Goal: Check status: Check status

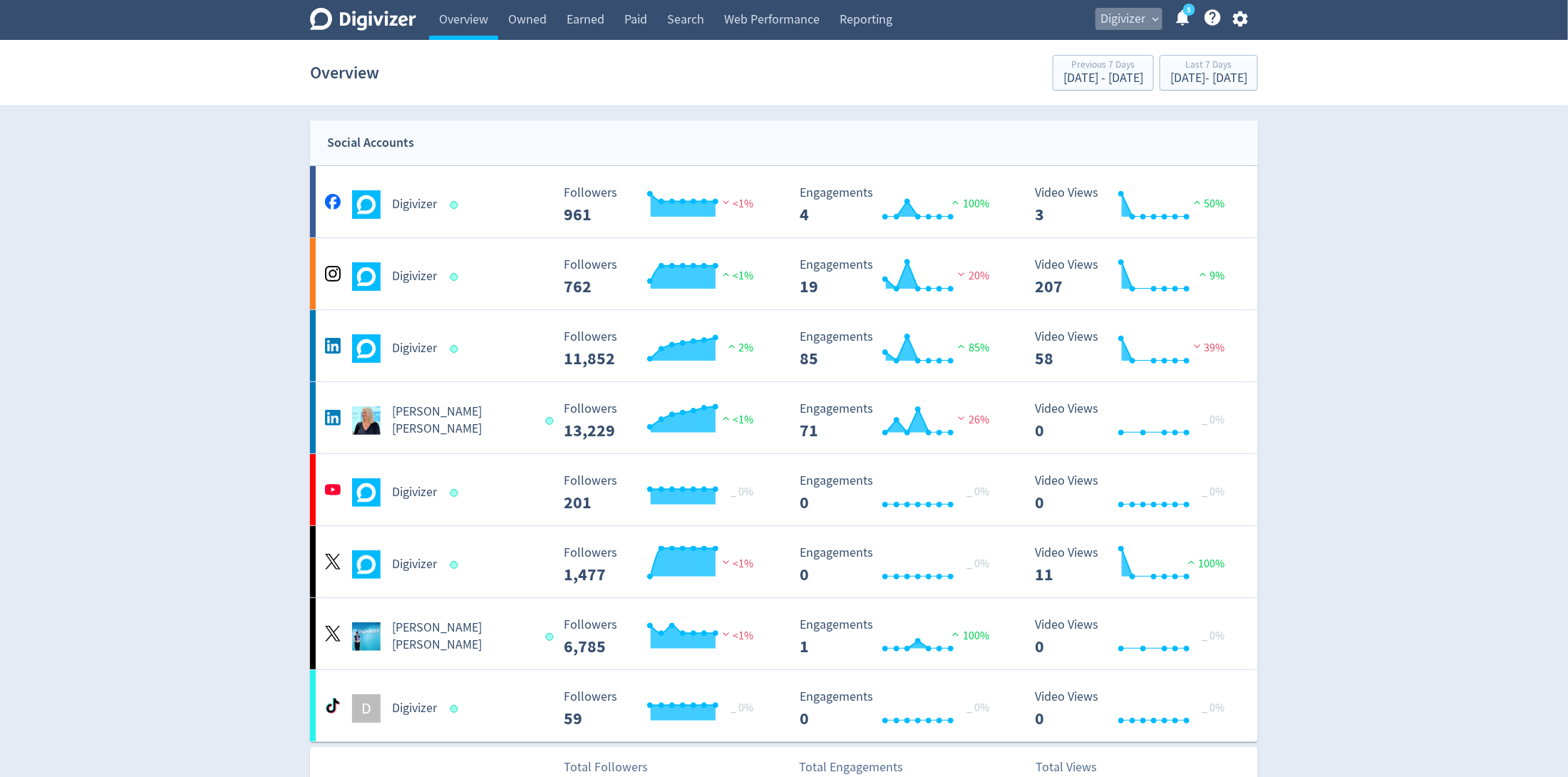
click at [1140, 10] on span "Digivizer" at bounding box center [1122, 19] width 45 height 23
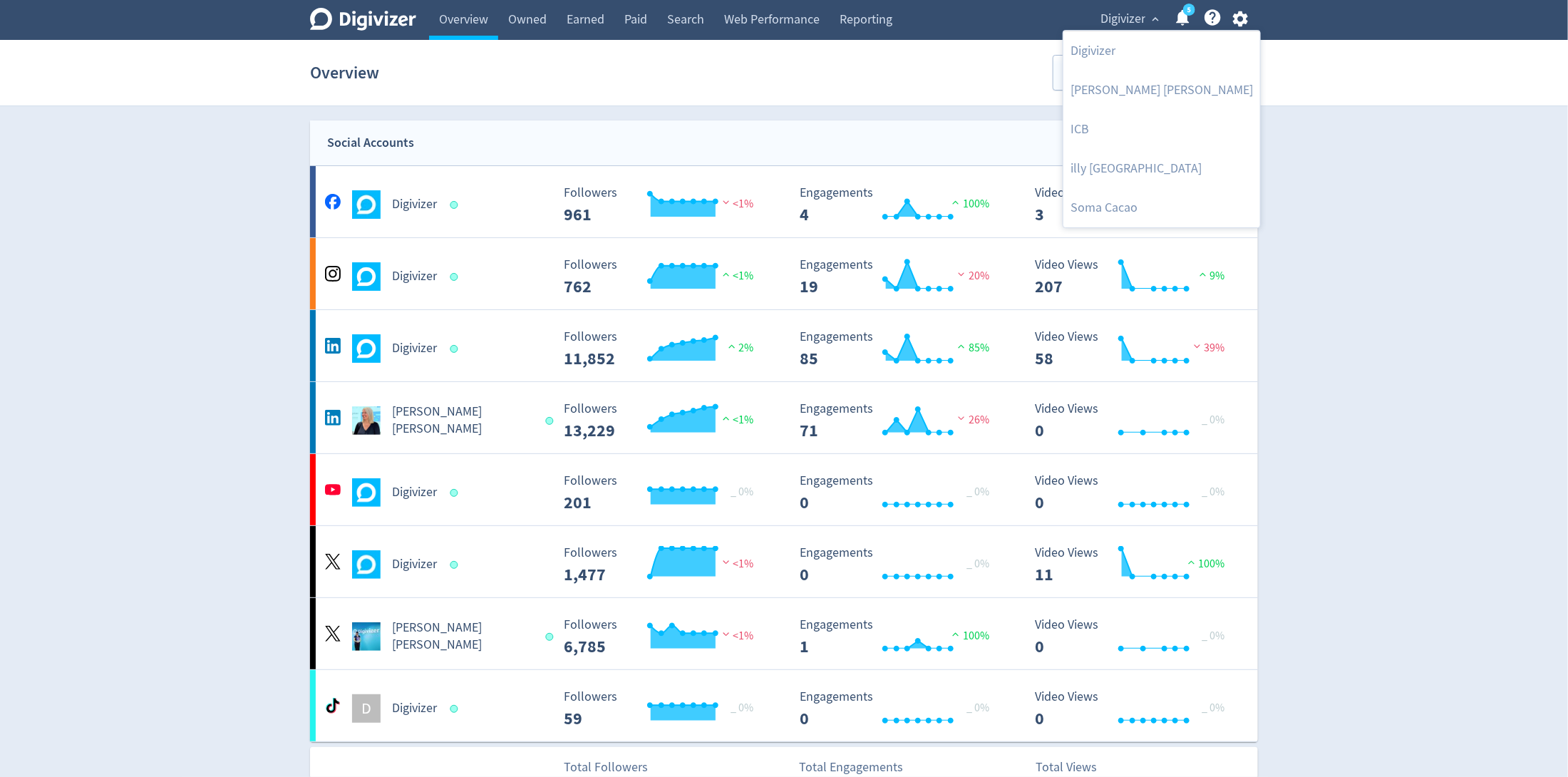
click at [1277, 101] on div at bounding box center [784, 388] width 1568 height 777
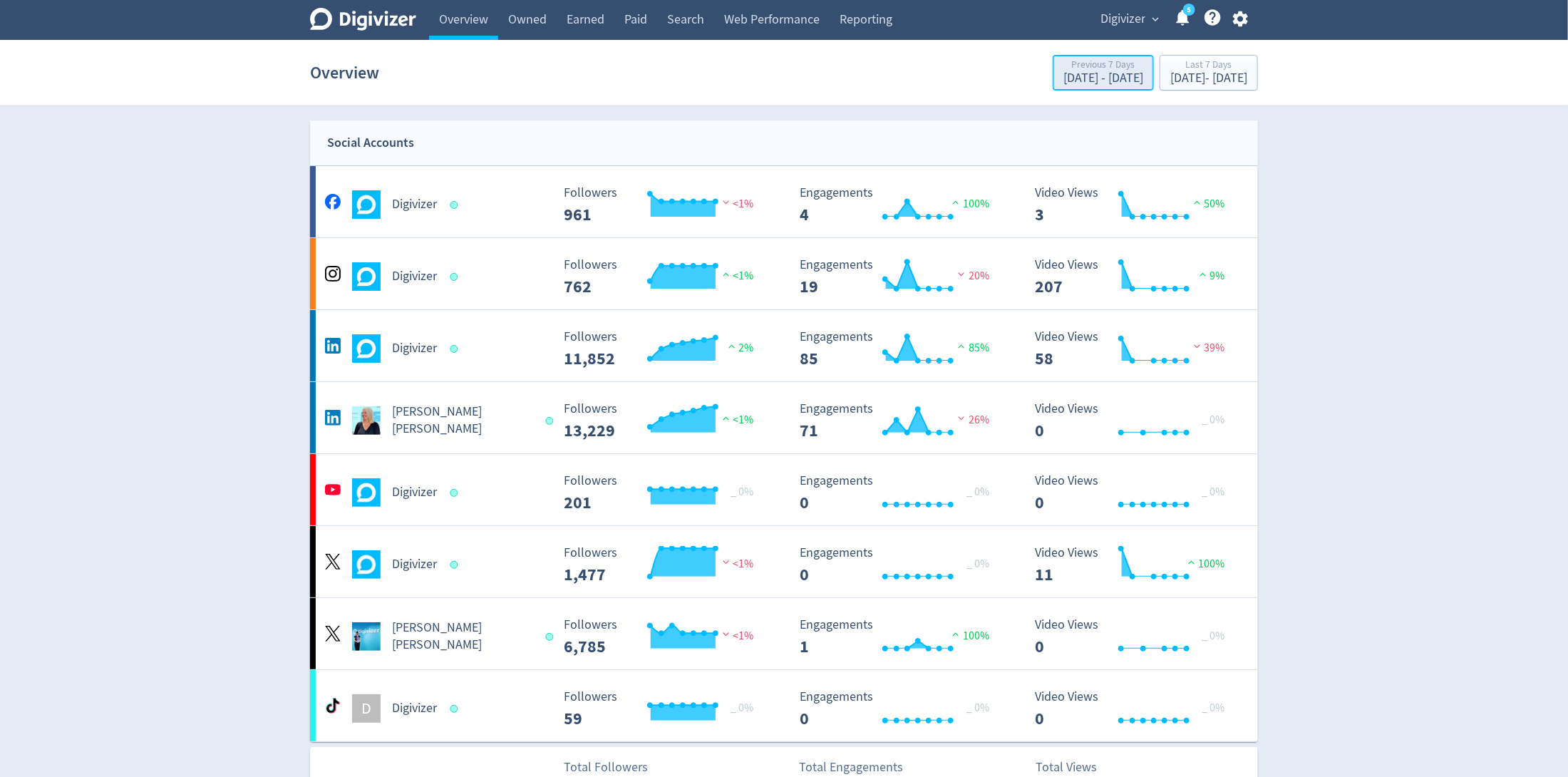
click at [1064, 73] on div "[DATE] - [DATE]" at bounding box center [1103, 79] width 80 height 13
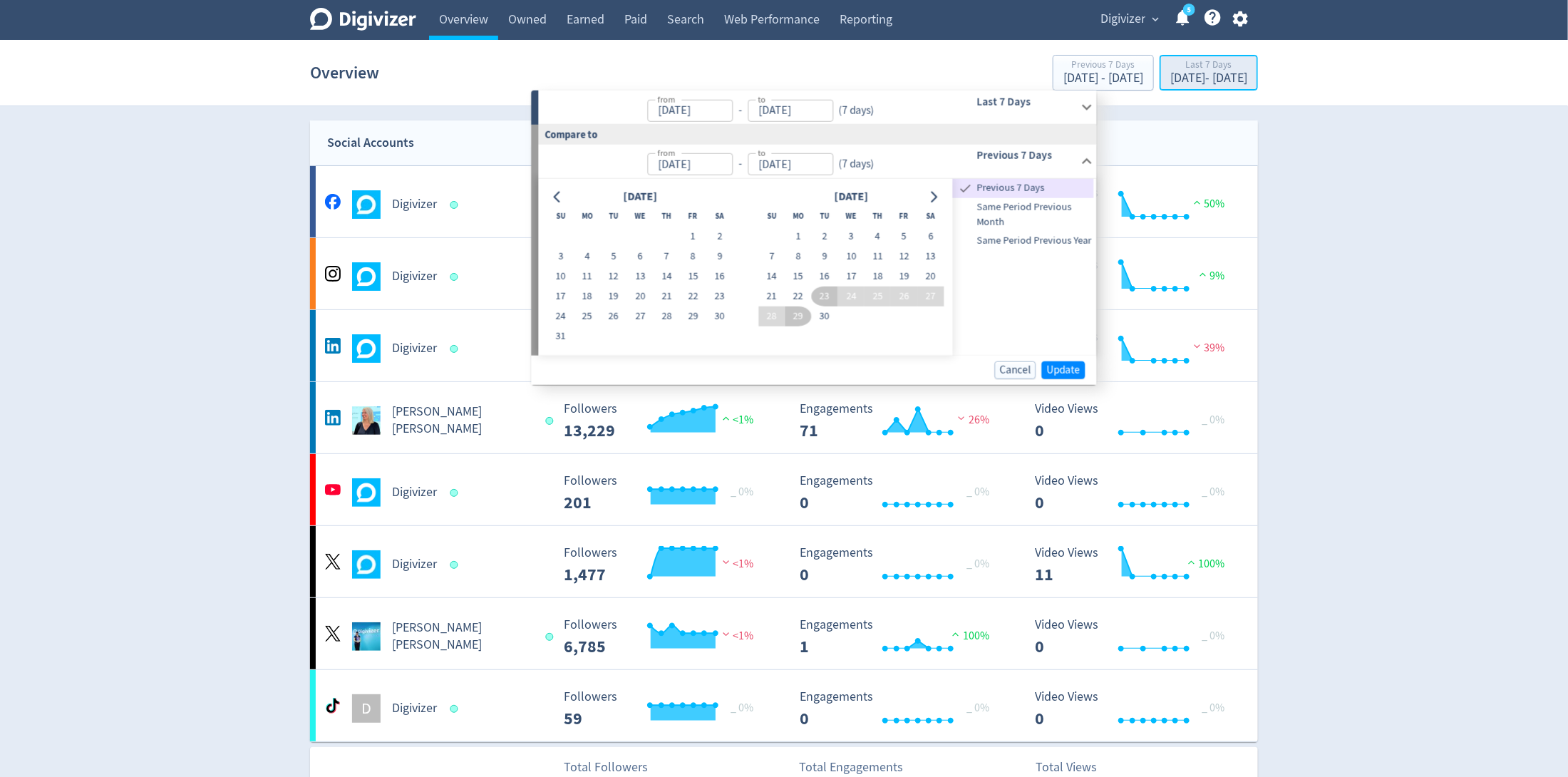
click at [1171, 79] on div "[DATE] - [DATE]" at bounding box center [1209, 79] width 77 height 13
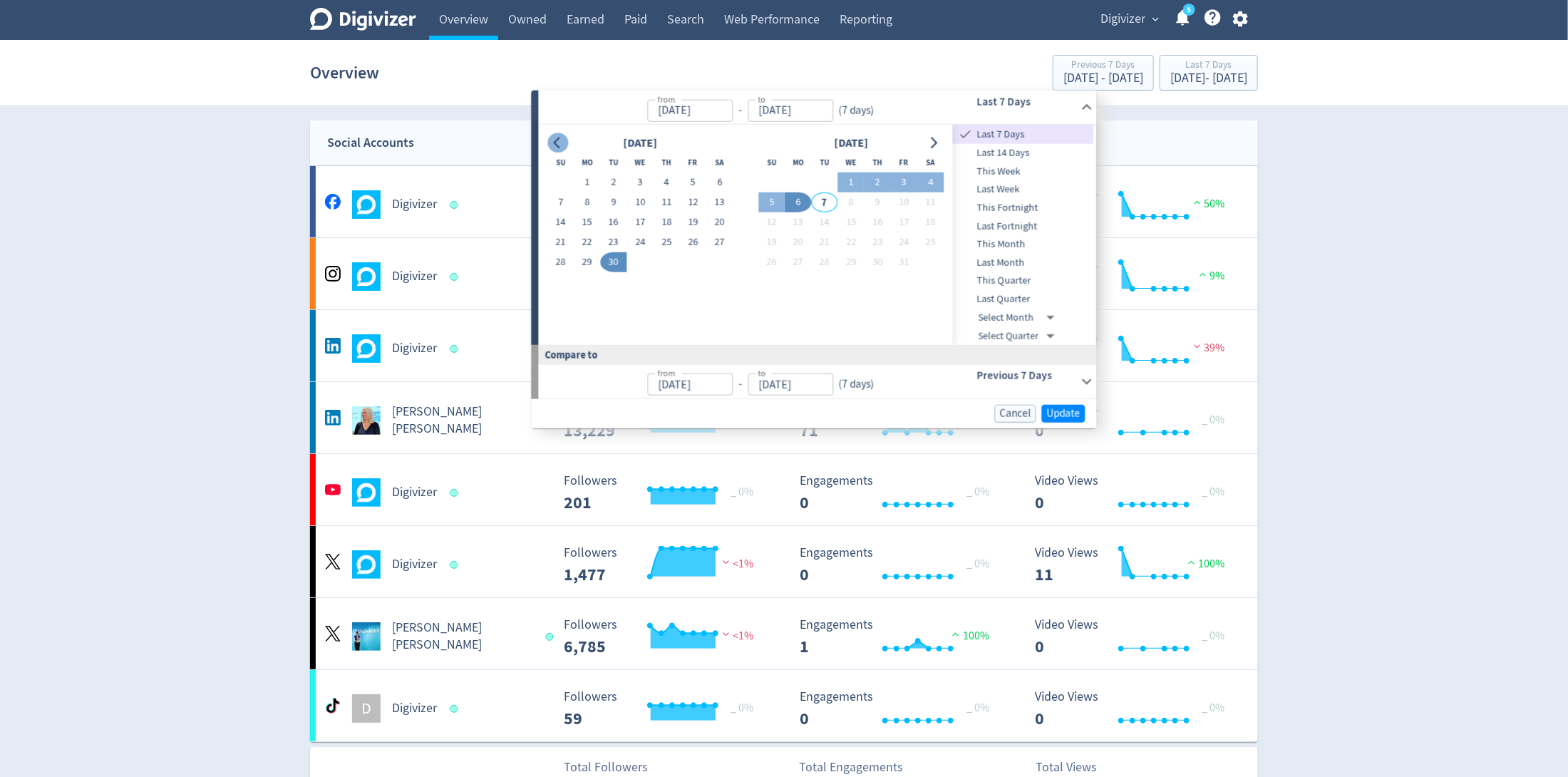
click at [555, 141] on icon "Go to previous month" at bounding box center [557, 142] width 6 height 11
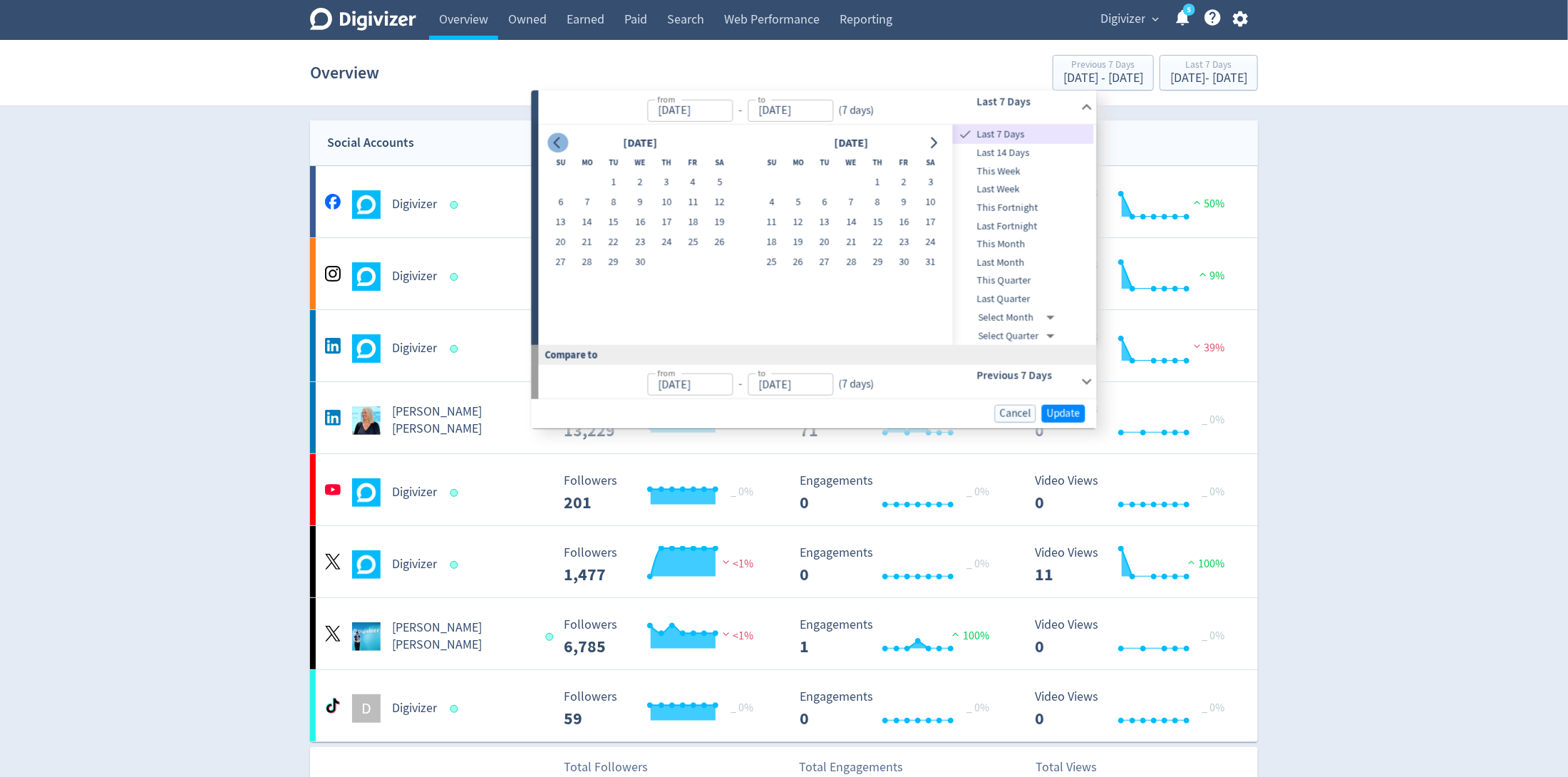
click at [555, 141] on icon "Go to previous month" at bounding box center [557, 142] width 6 height 11
click at [556, 141] on icon "Go to previous month" at bounding box center [557, 142] width 6 height 11
click at [847, 177] on button "1" at bounding box center [851, 182] width 27 height 20
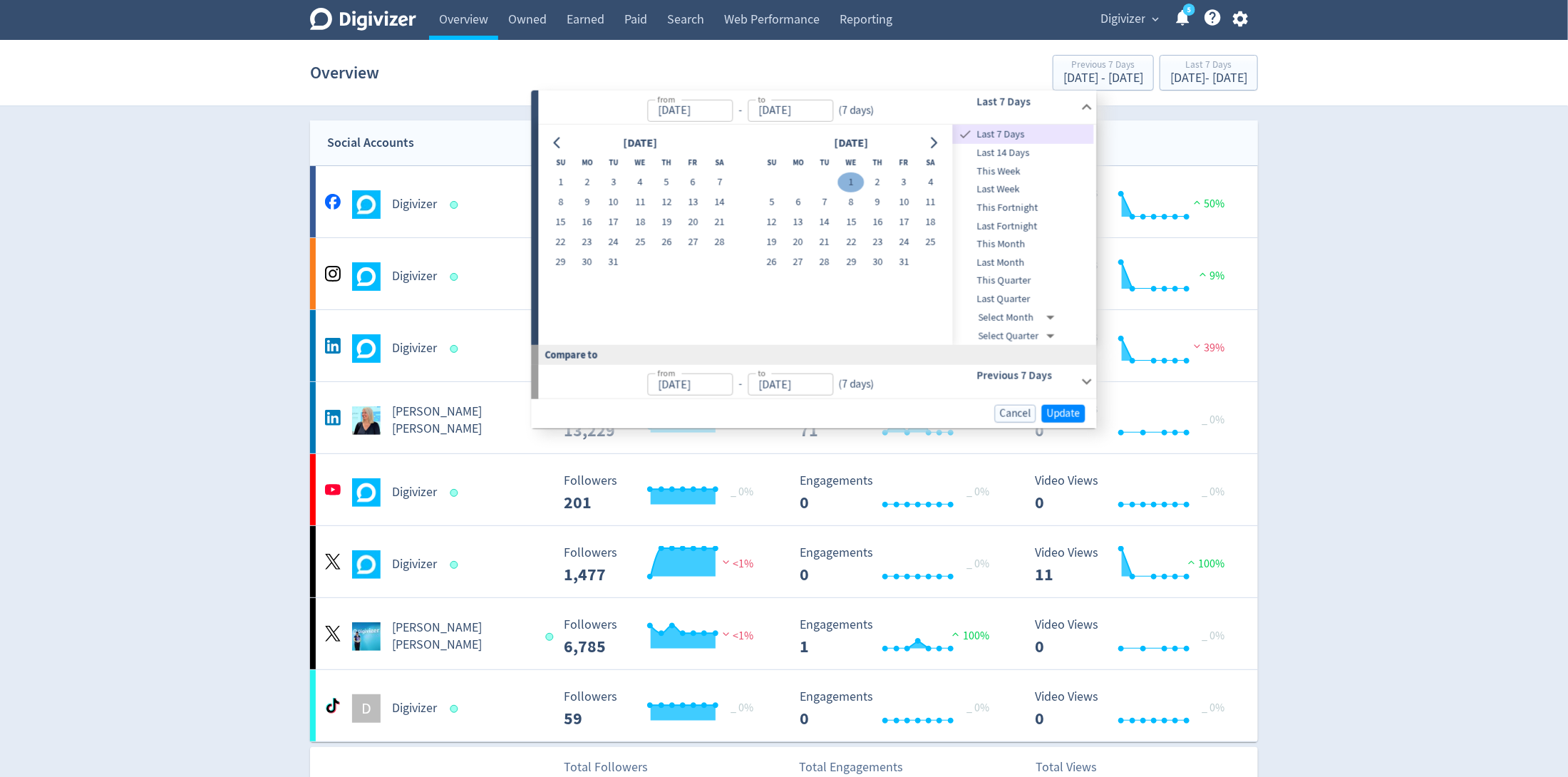
type input "[DATE]"
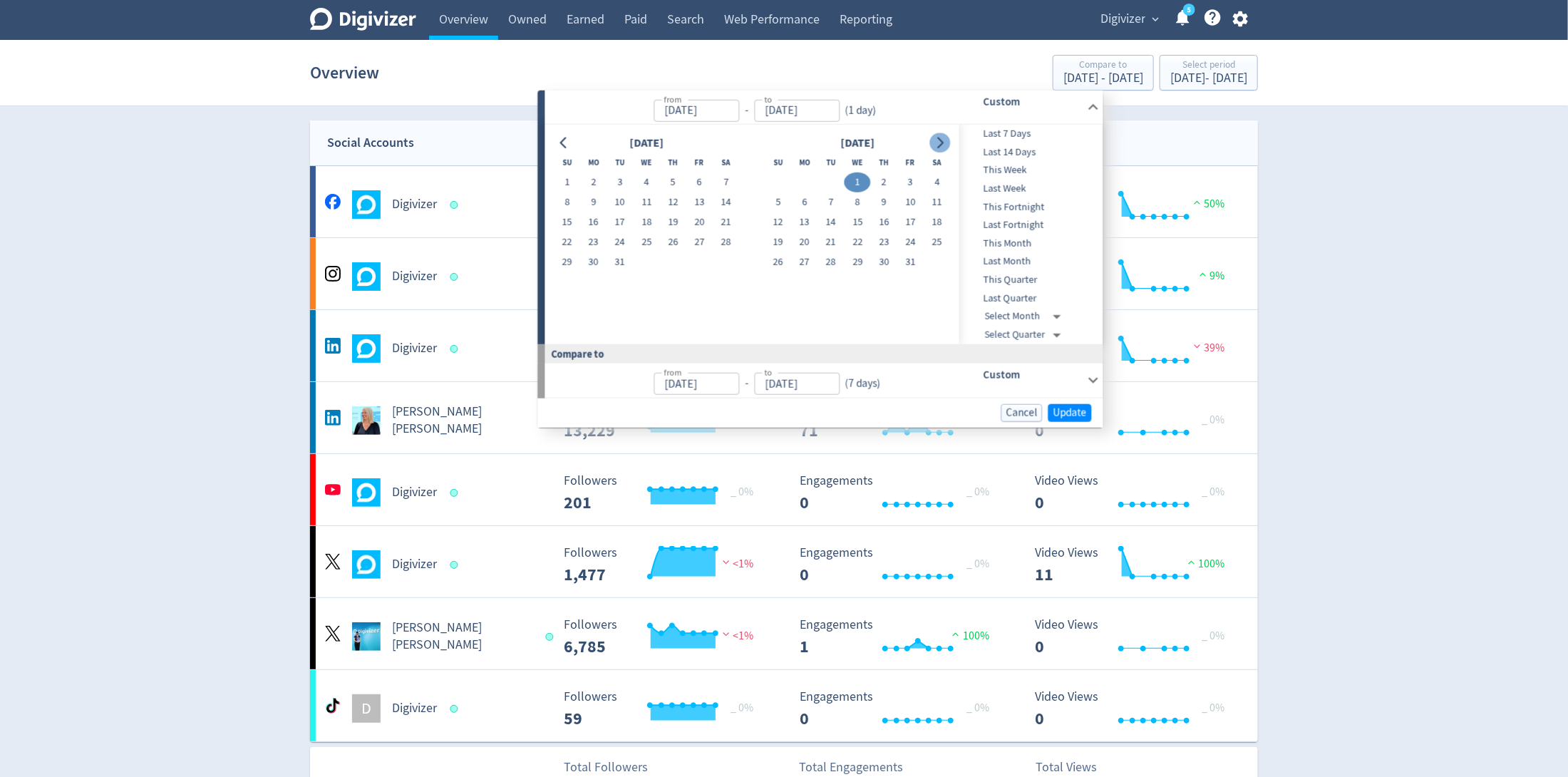
click at [942, 139] on icon "Go to next month" at bounding box center [941, 142] width 6 height 11
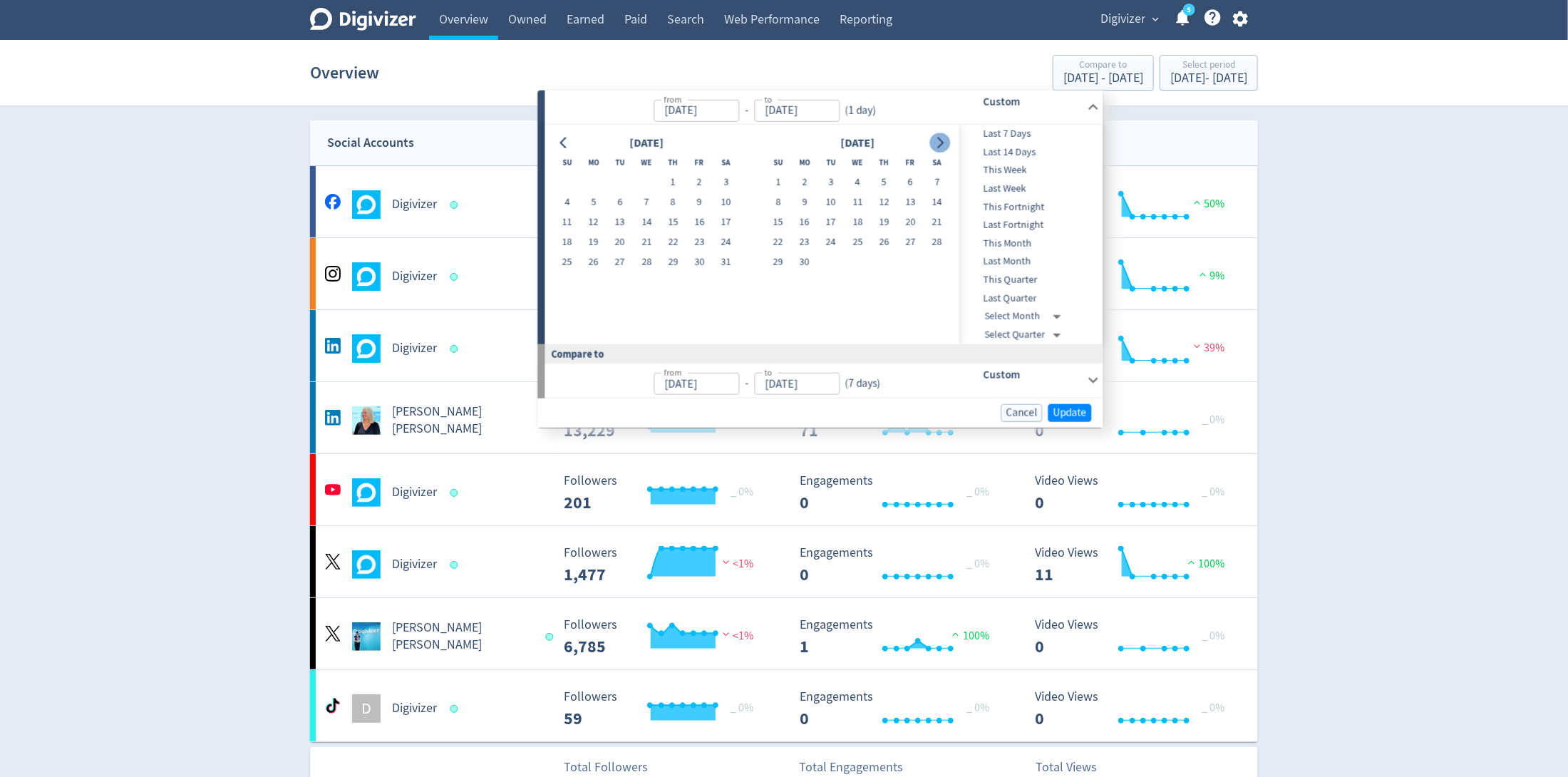
click at [942, 139] on icon "Go to next month" at bounding box center [941, 142] width 6 height 11
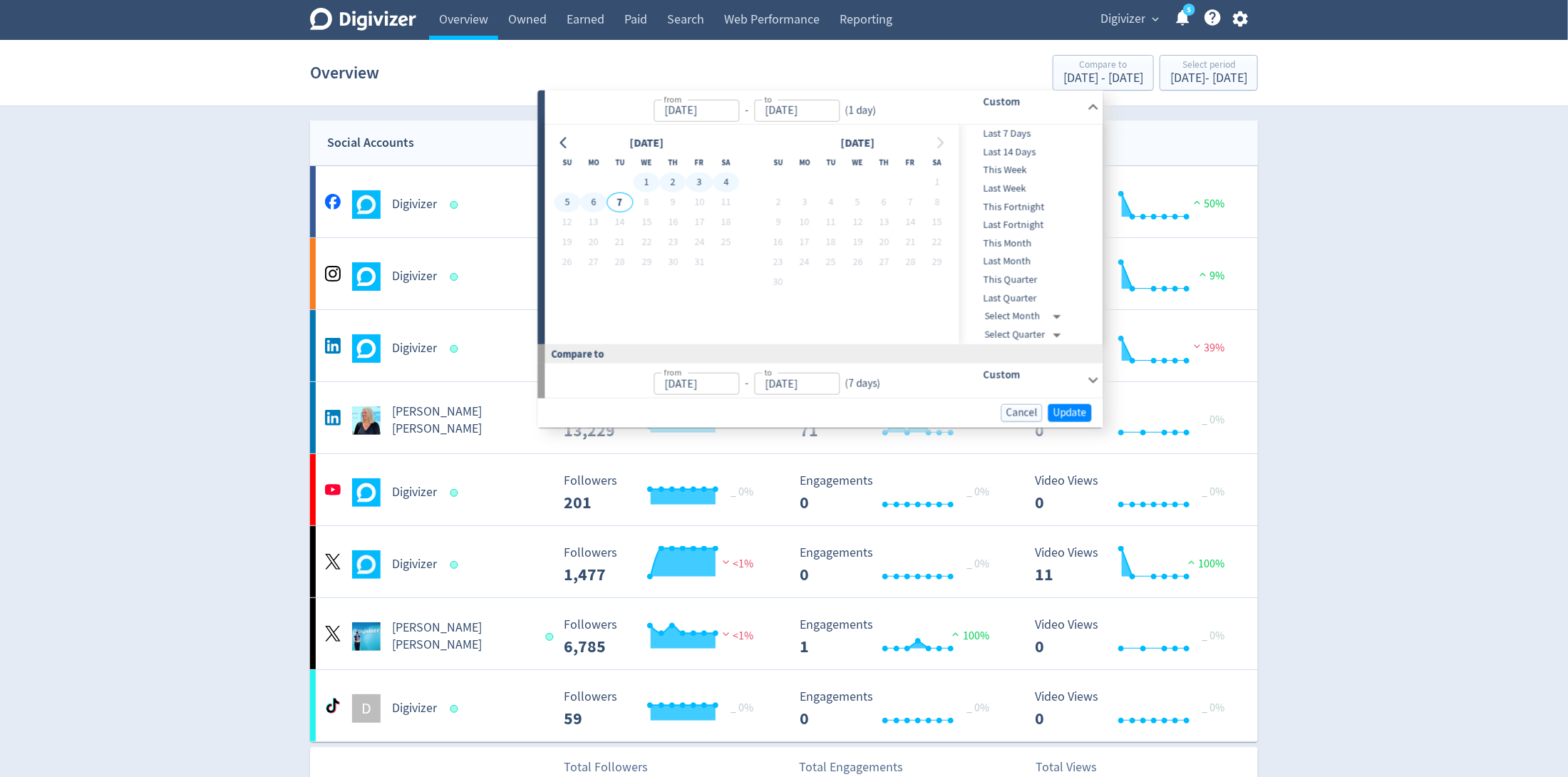
click at [595, 200] on button "6" at bounding box center [593, 202] width 27 height 20
type input "[DATE]"
click at [1077, 412] on span "Update" at bounding box center [1071, 413] width 34 height 11
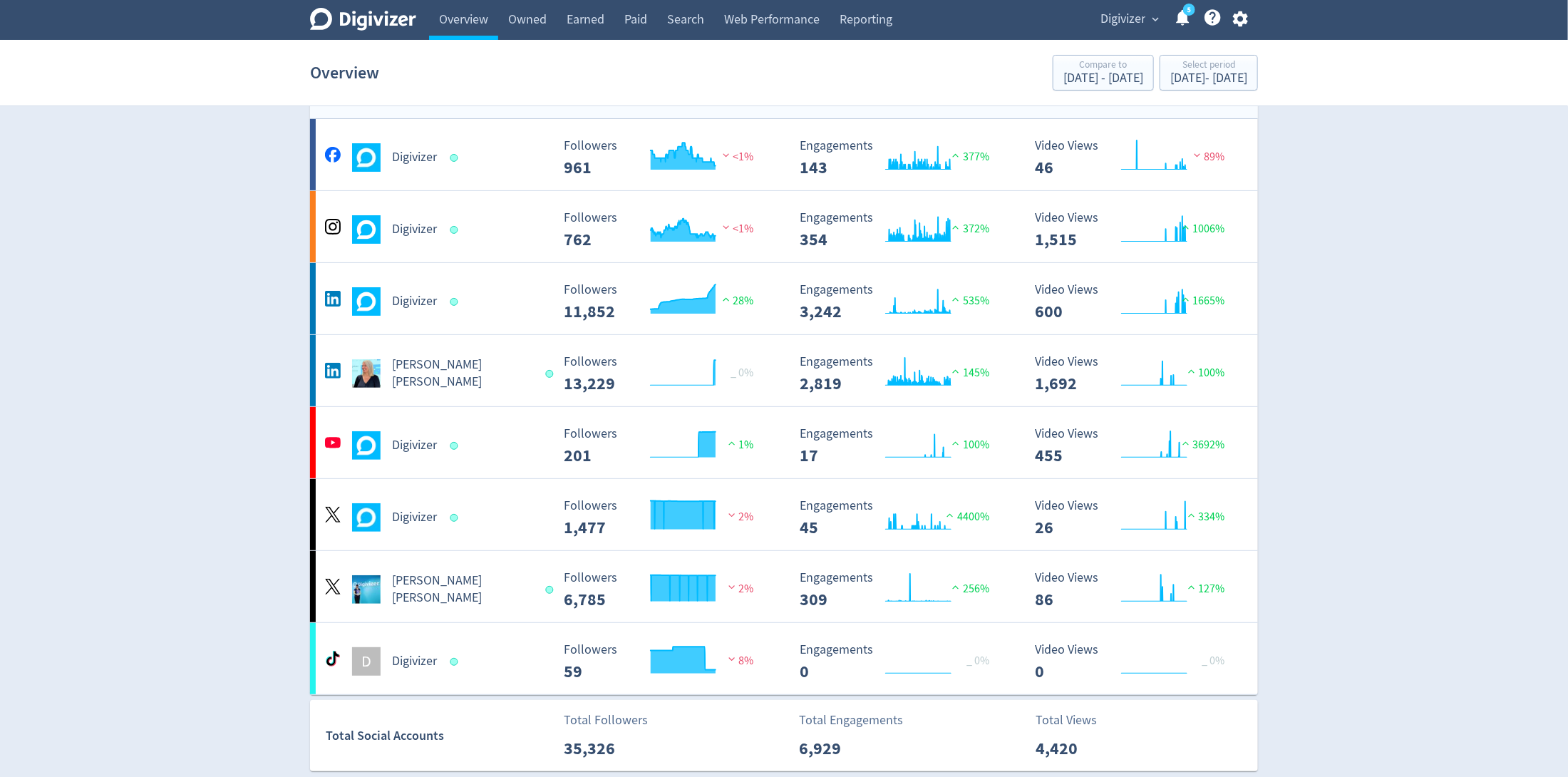
scroll to position [37, 0]
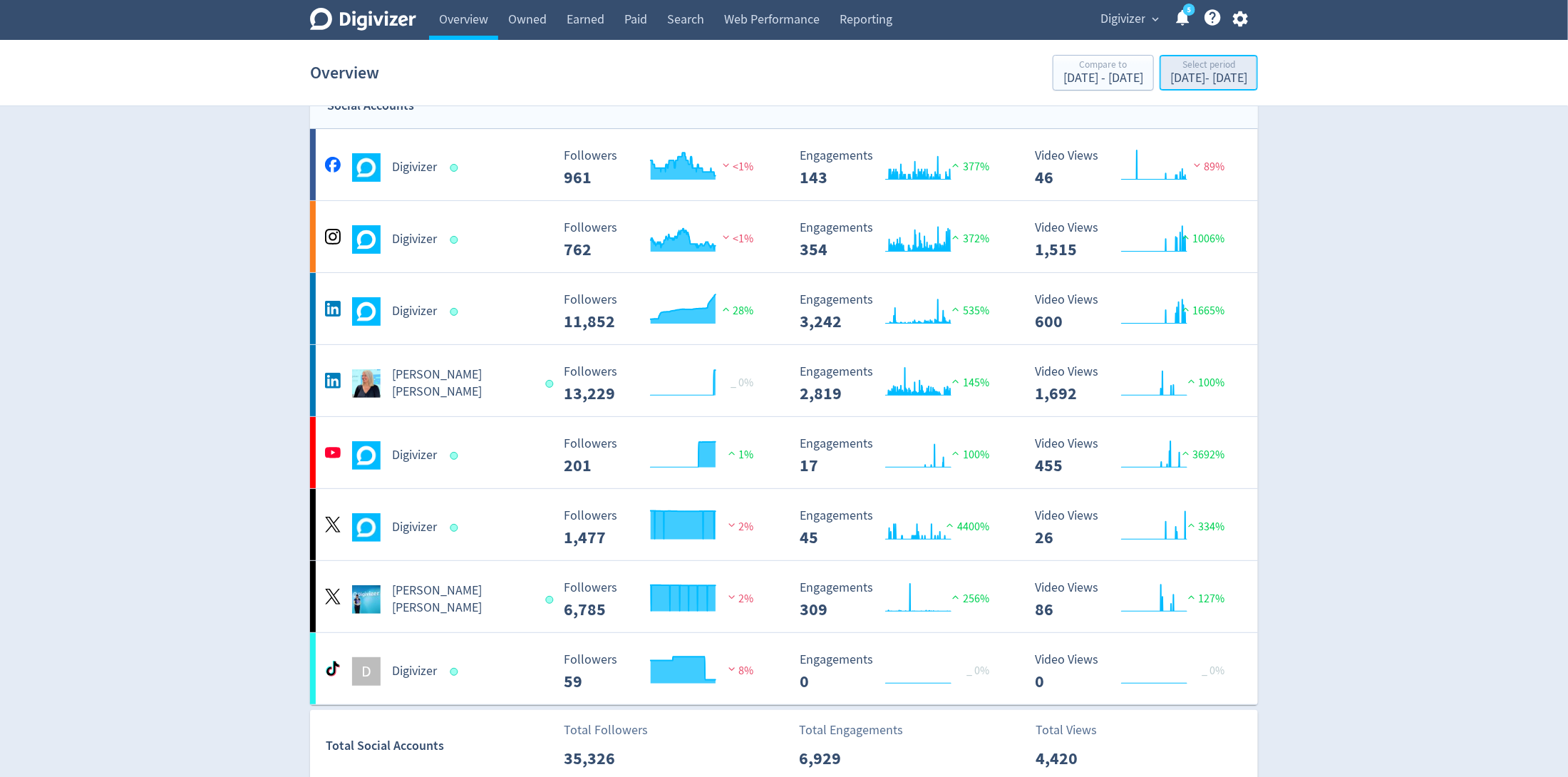
click at [1184, 62] on div "Select period" at bounding box center [1209, 65] width 77 height 12
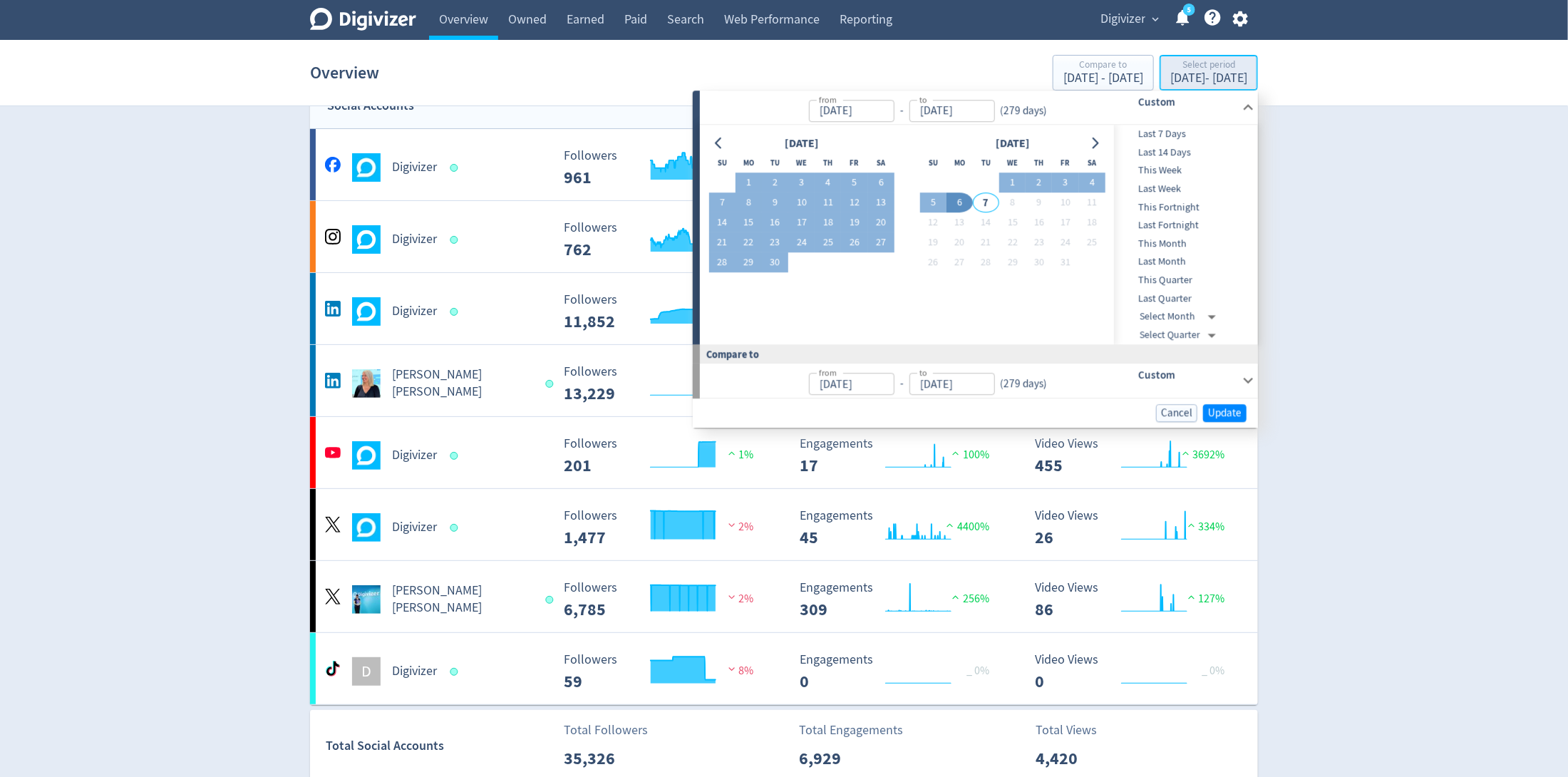
type input "[DATE]"
click at [970, 107] on input "[DATE]" at bounding box center [952, 111] width 85 height 22
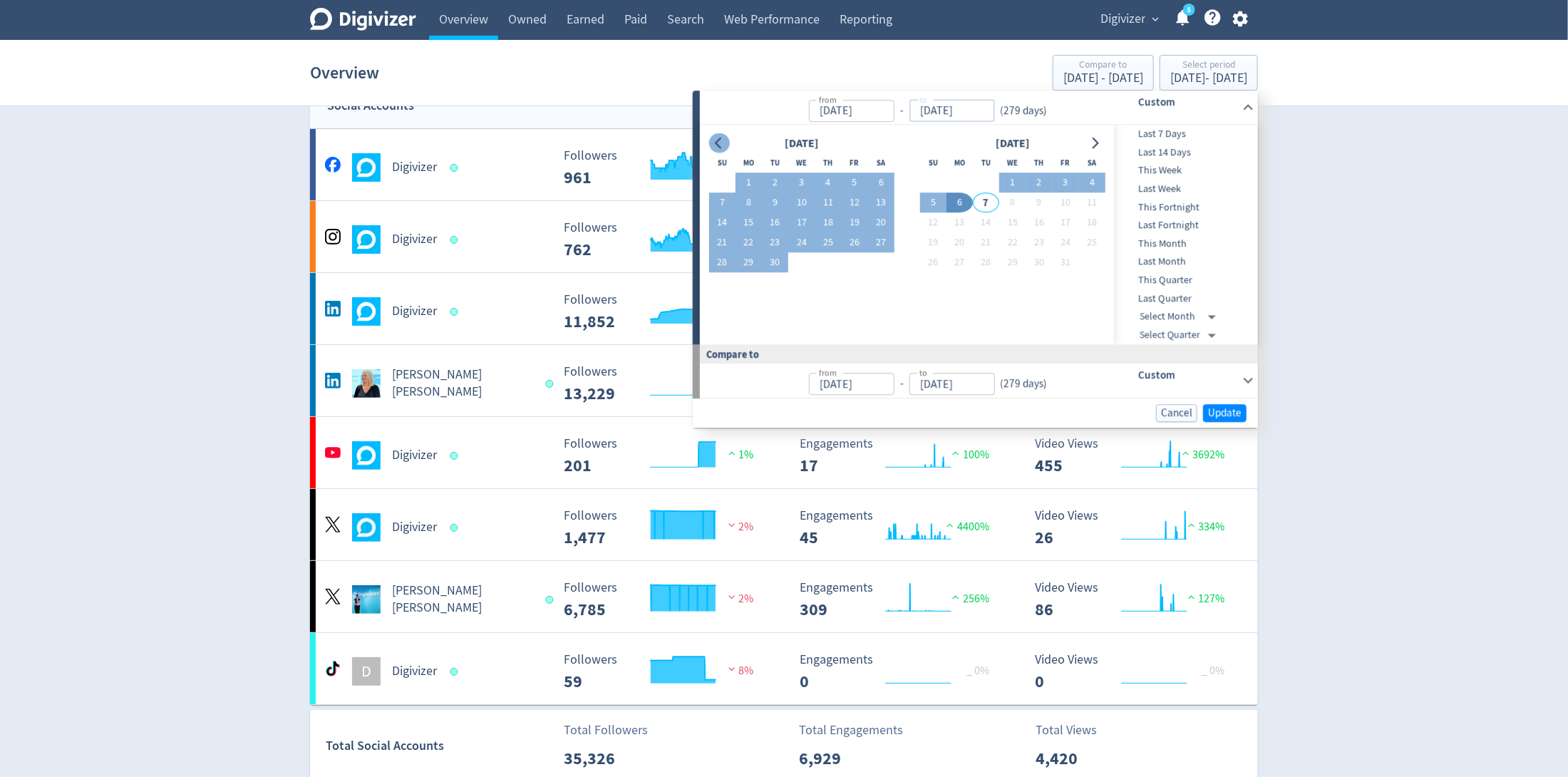
type input "[DATE]"
click at [721, 143] on icon "Go to previous month" at bounding box center [719, 143] width 11 height 11
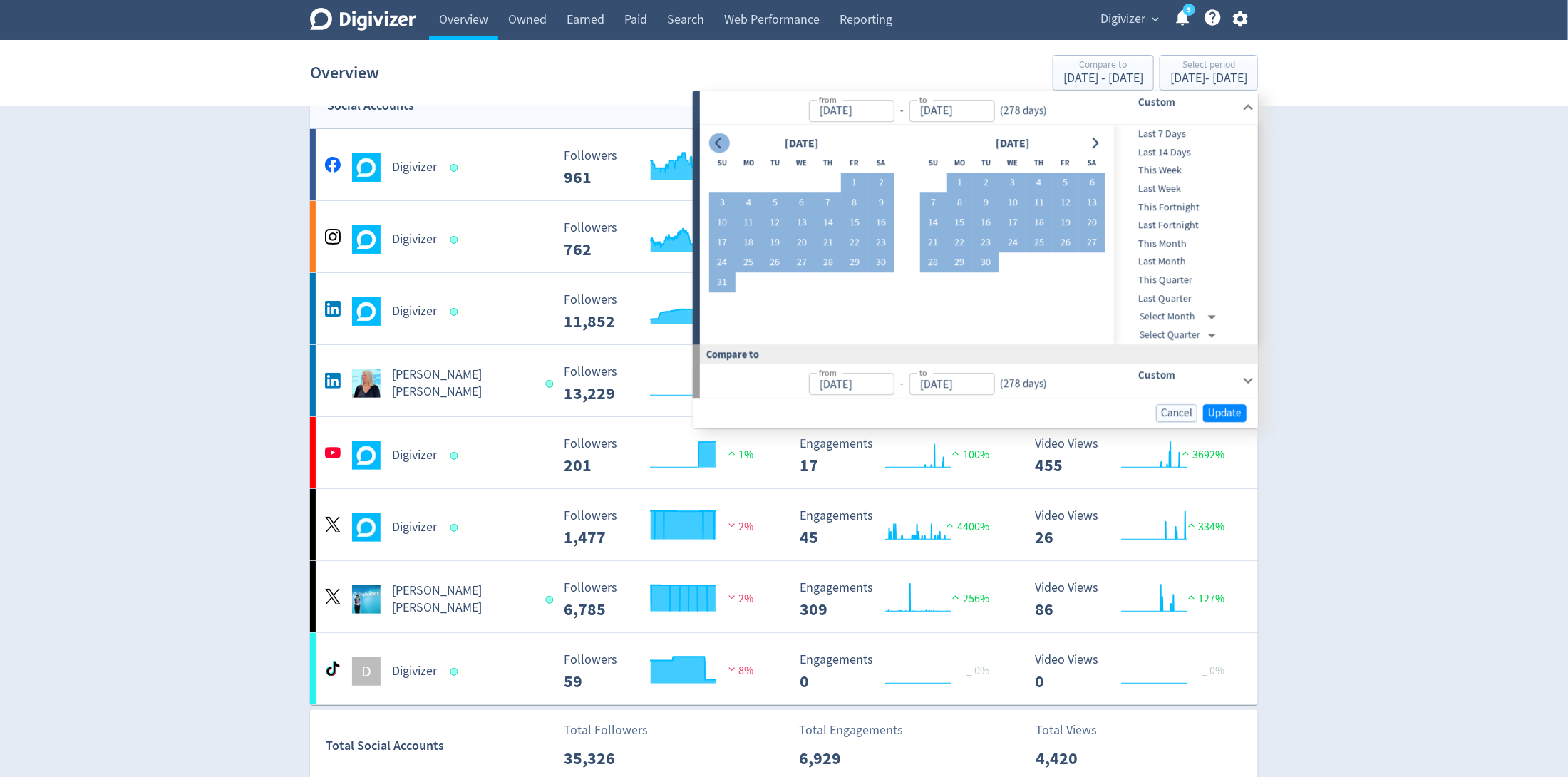
click at [721, 143] on icon "Go to previous month" at bounding box center [719, 143] width 11 height 11
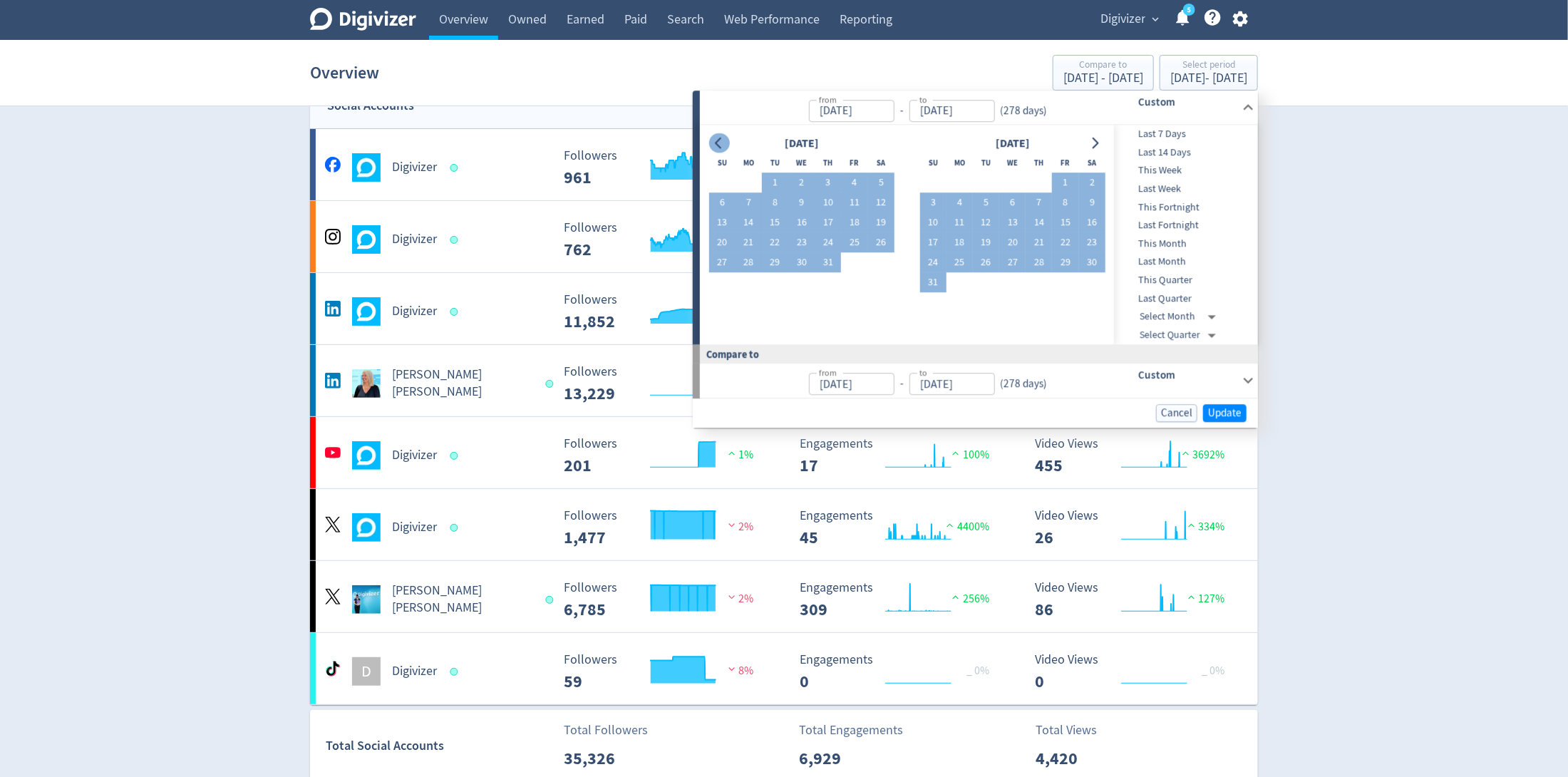
click at [721, 143] on icon "Go to previous month" at bounding box center [719, 143] width 11 height 11
click at [750, 263] on button "30" at bounding box center [749, 263] width 27 height 20
type input "[DATE]"
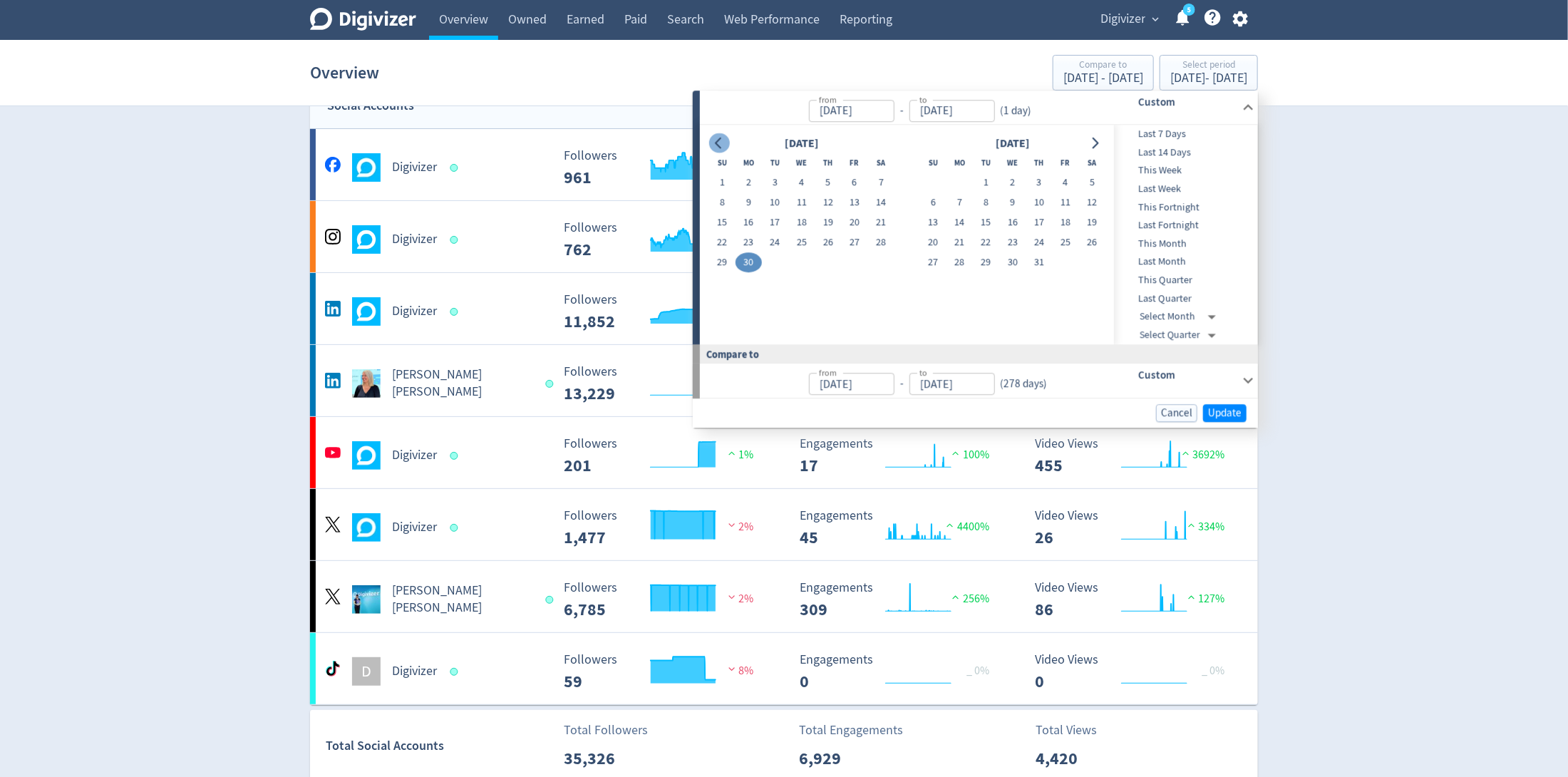
click at [719, 135] on button "Go to previous month" at bounding box center [719, 144] width 21 height 20
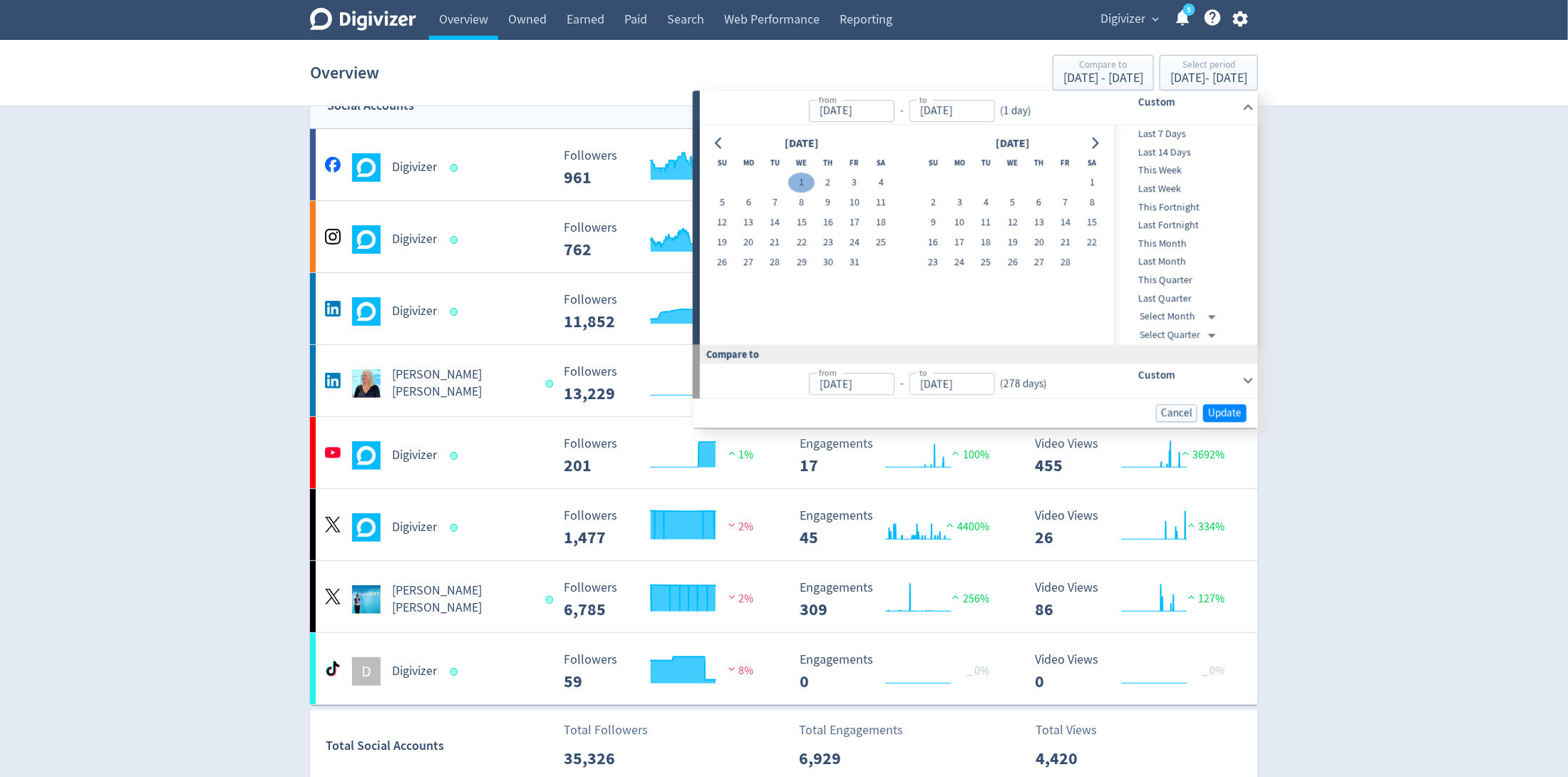
click at [800, 178] on button "1" at bounding box center [801, 183] width 27 height 20
type input "[DATE]"
click at [1087, 146] on button "Go to next month" at bounding box center [1095, 144] width 21 height 20
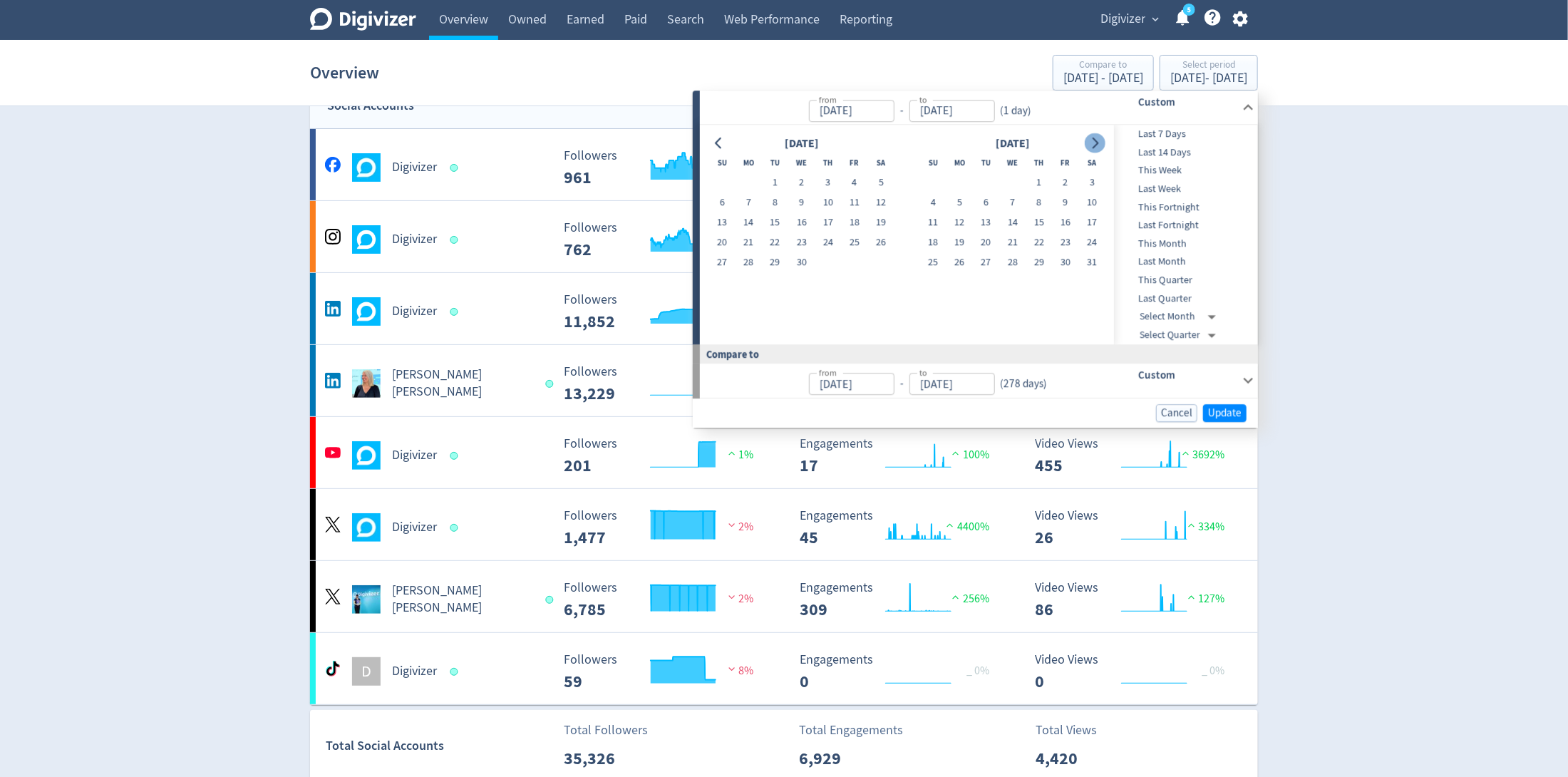
click at [1087, 146] on button "Go to next month" at bounding box center [1095, 144] width 21 height 20
click at [1087, 147] on button "Go to next month" at bounding box center [1095, 144] width 21 height 20
click at [751, 263] on button "30" at bounding box center [749, 263] width 27 height 20
type input "[DATE]"
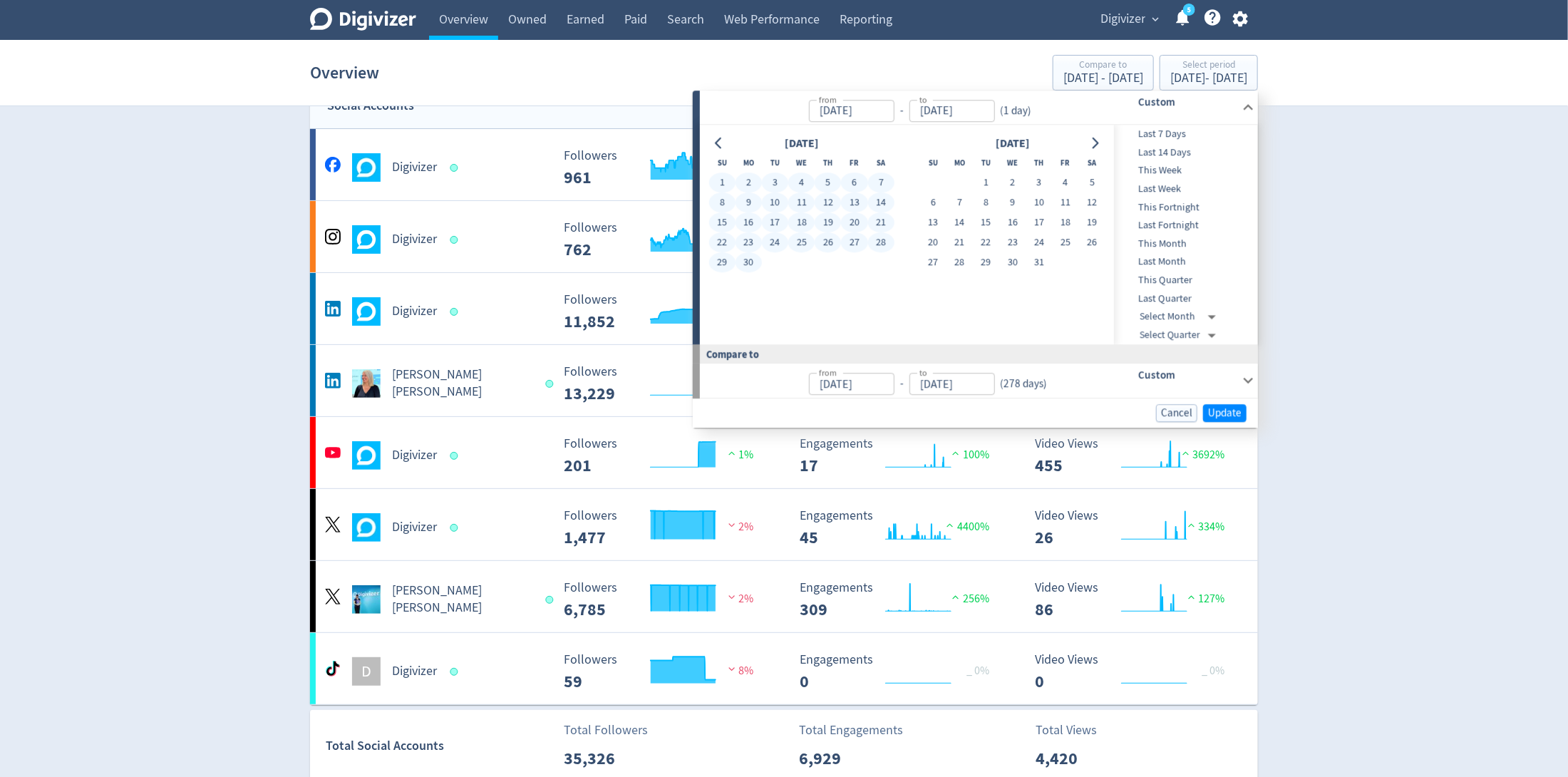
type input "[DATE]"
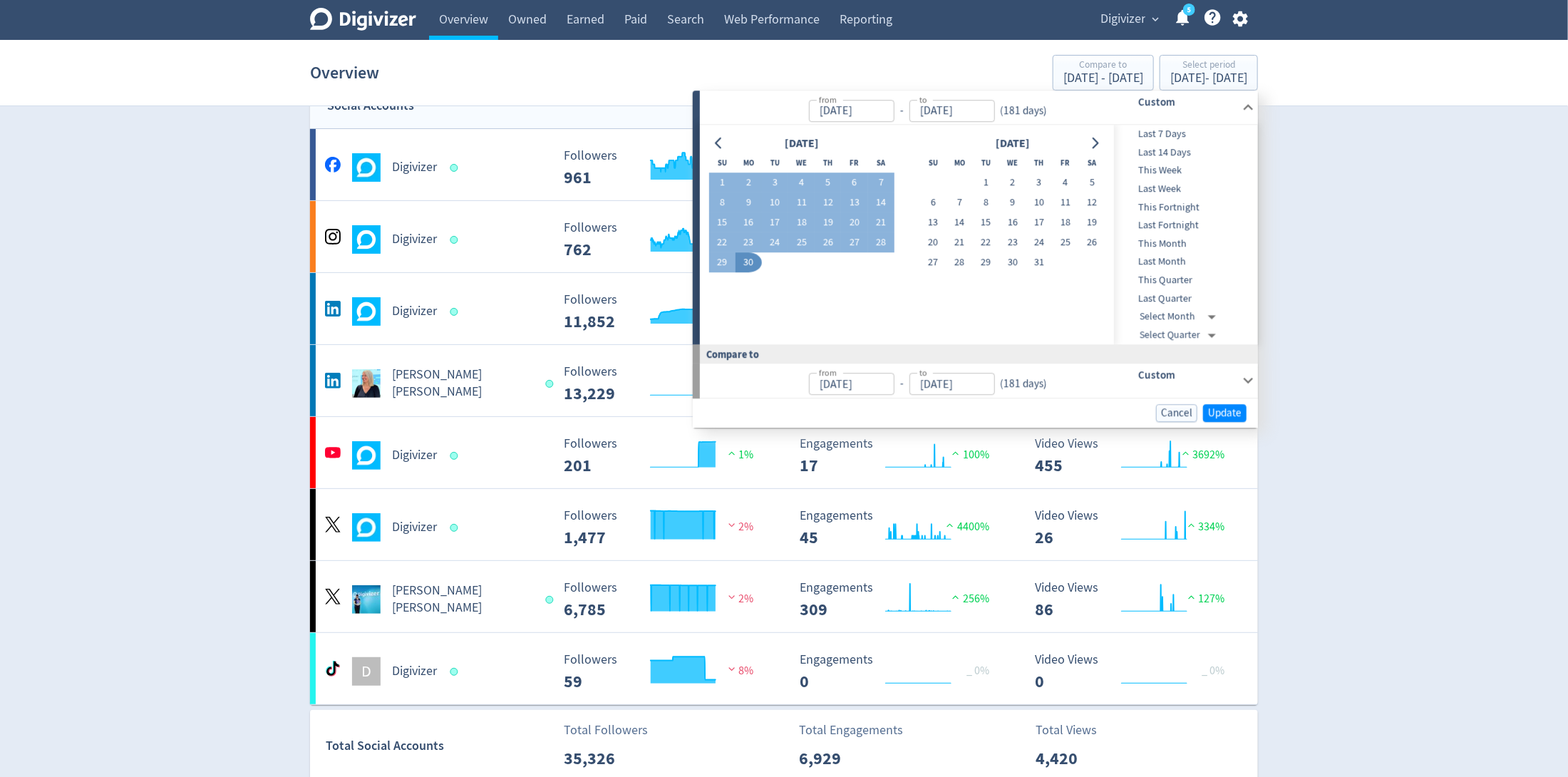
click at [1217, 399] on div "Cancel Update" at bounding box center [975, 413] width 565 height 29
click at [1225, 404] on button "Update" at bounding box center [1224, 412] width 43 height 17
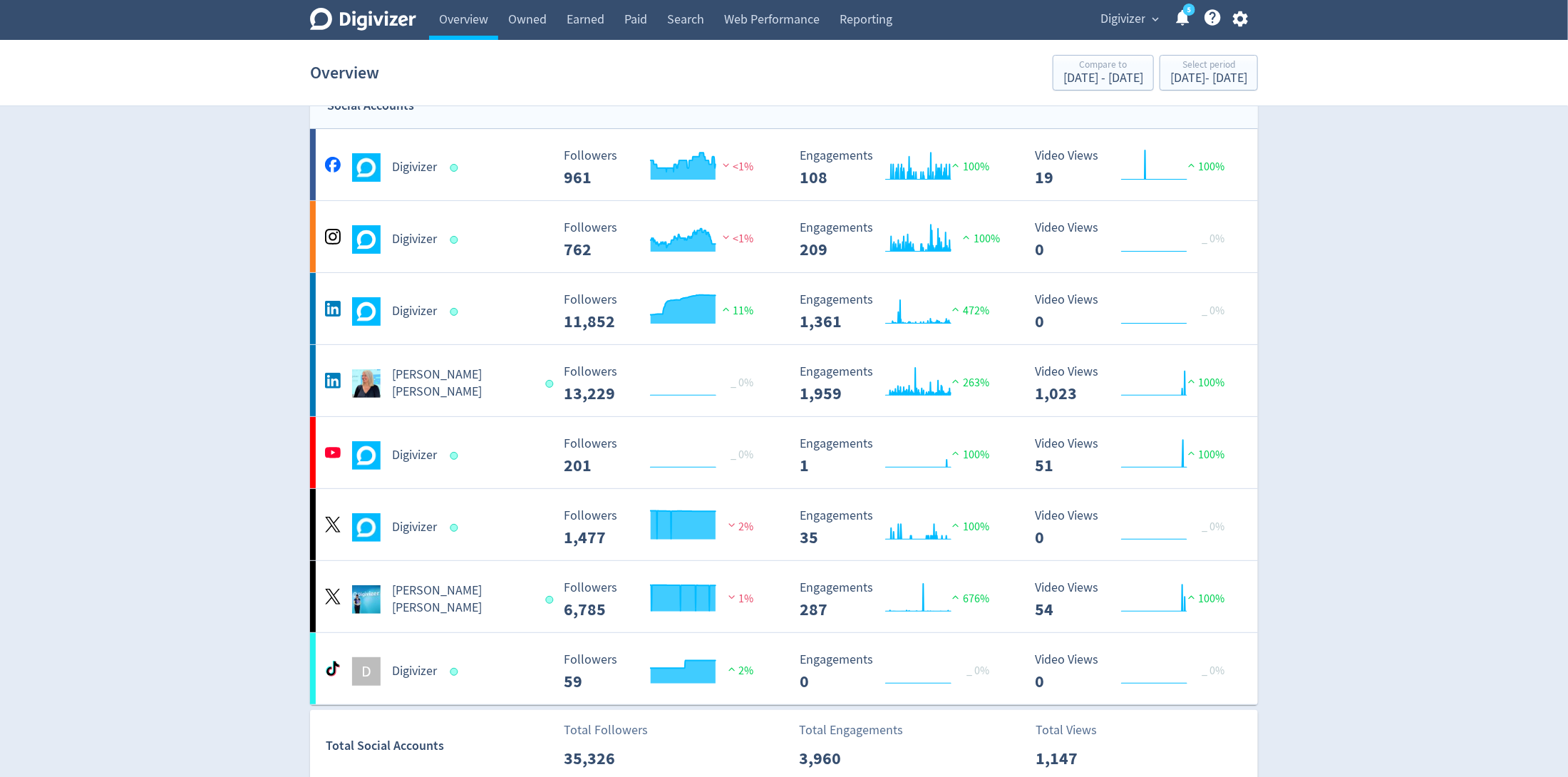
click at [1122, 5] on div "Digivizer expand_more 5 Help Center - Searchable support on using Digivizer" at bounding box center [1171, 20] width 173 height 40
click at [1123, 17] on span "Digivizer" at bounding box center [1122, 19] width 45 height 23
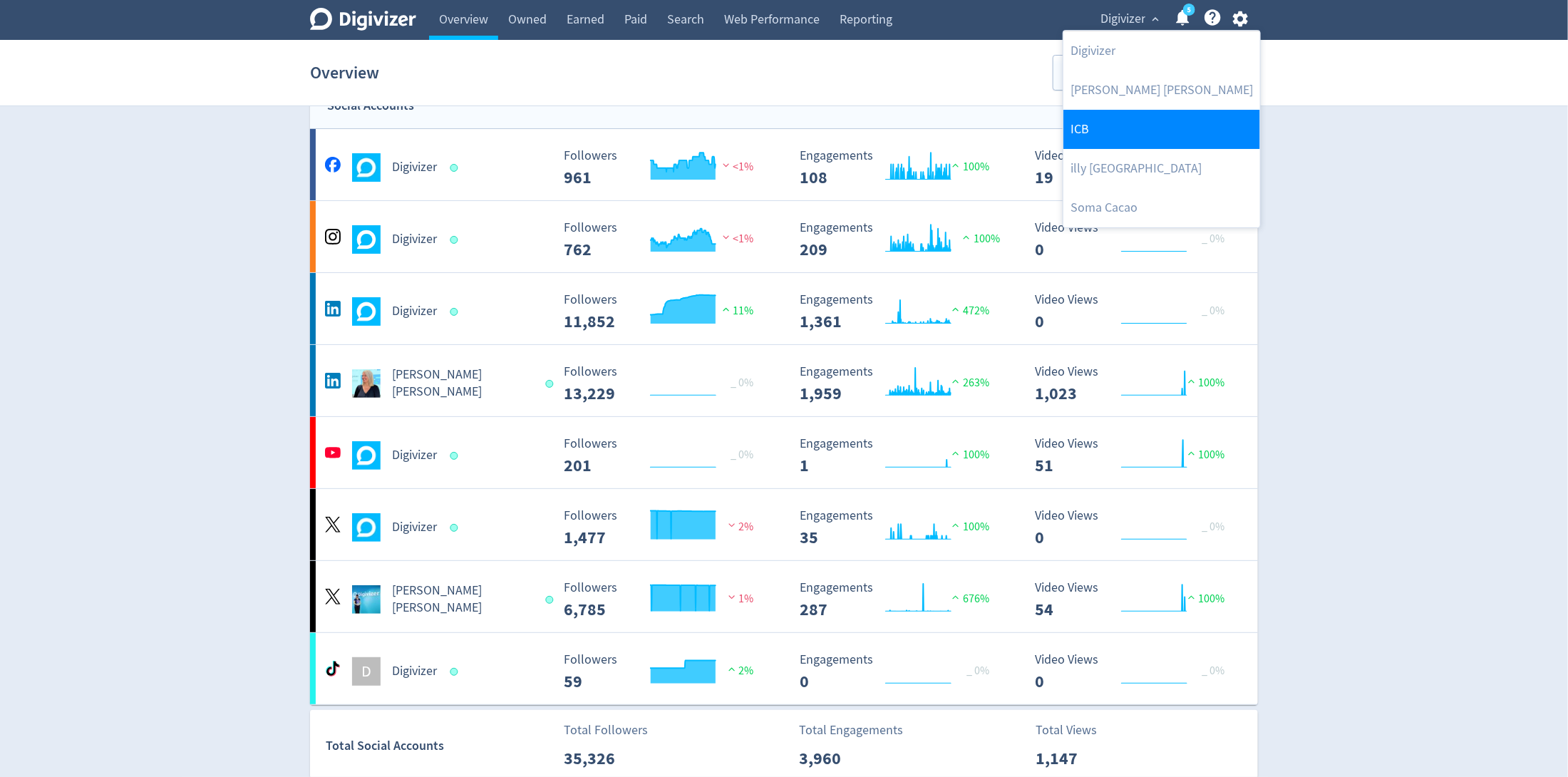
click at [1106, 136] on link "ICB" at bounding box center [1162, 129] width 197 height 39
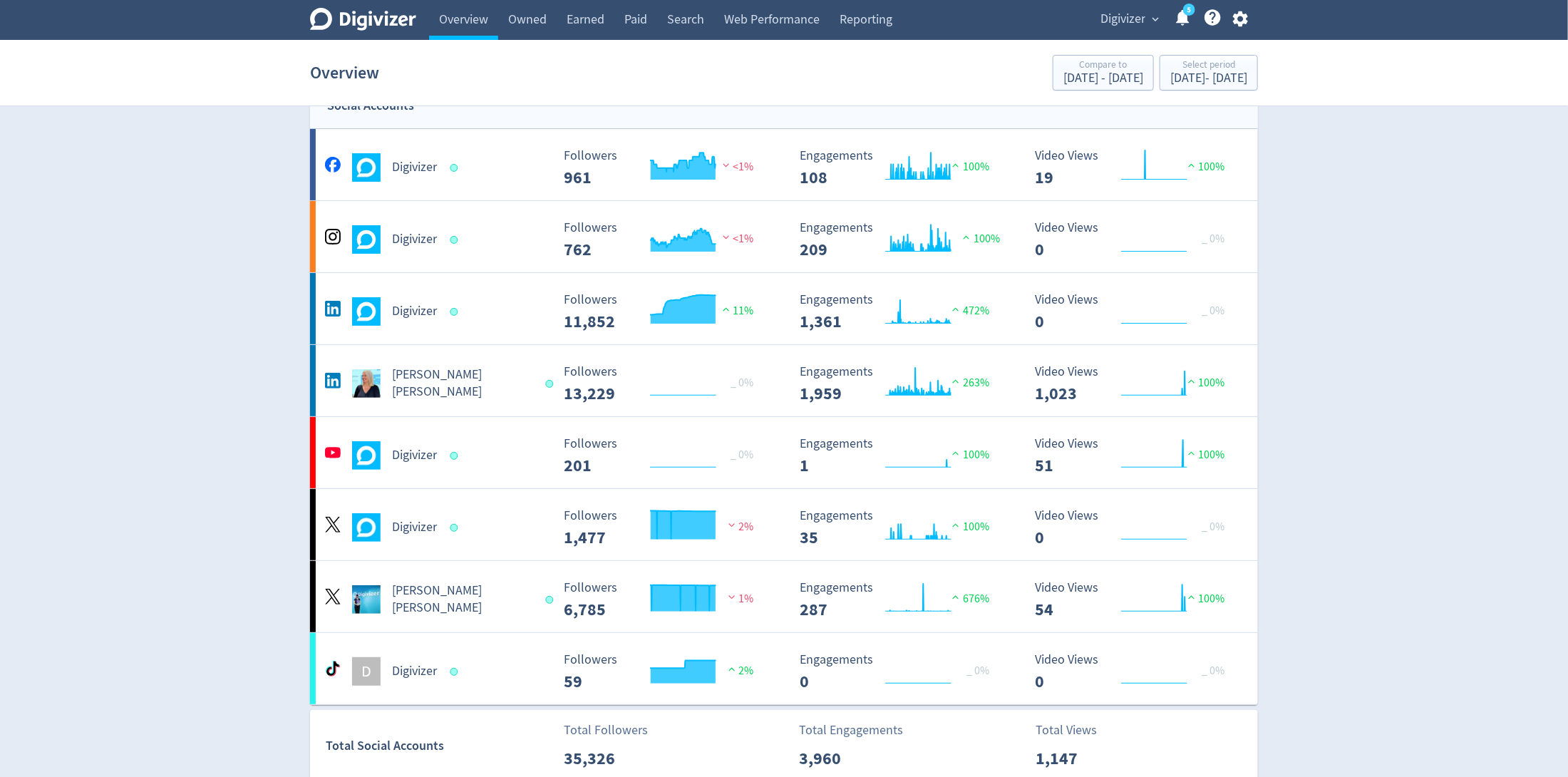
scroll to position [0, 0]
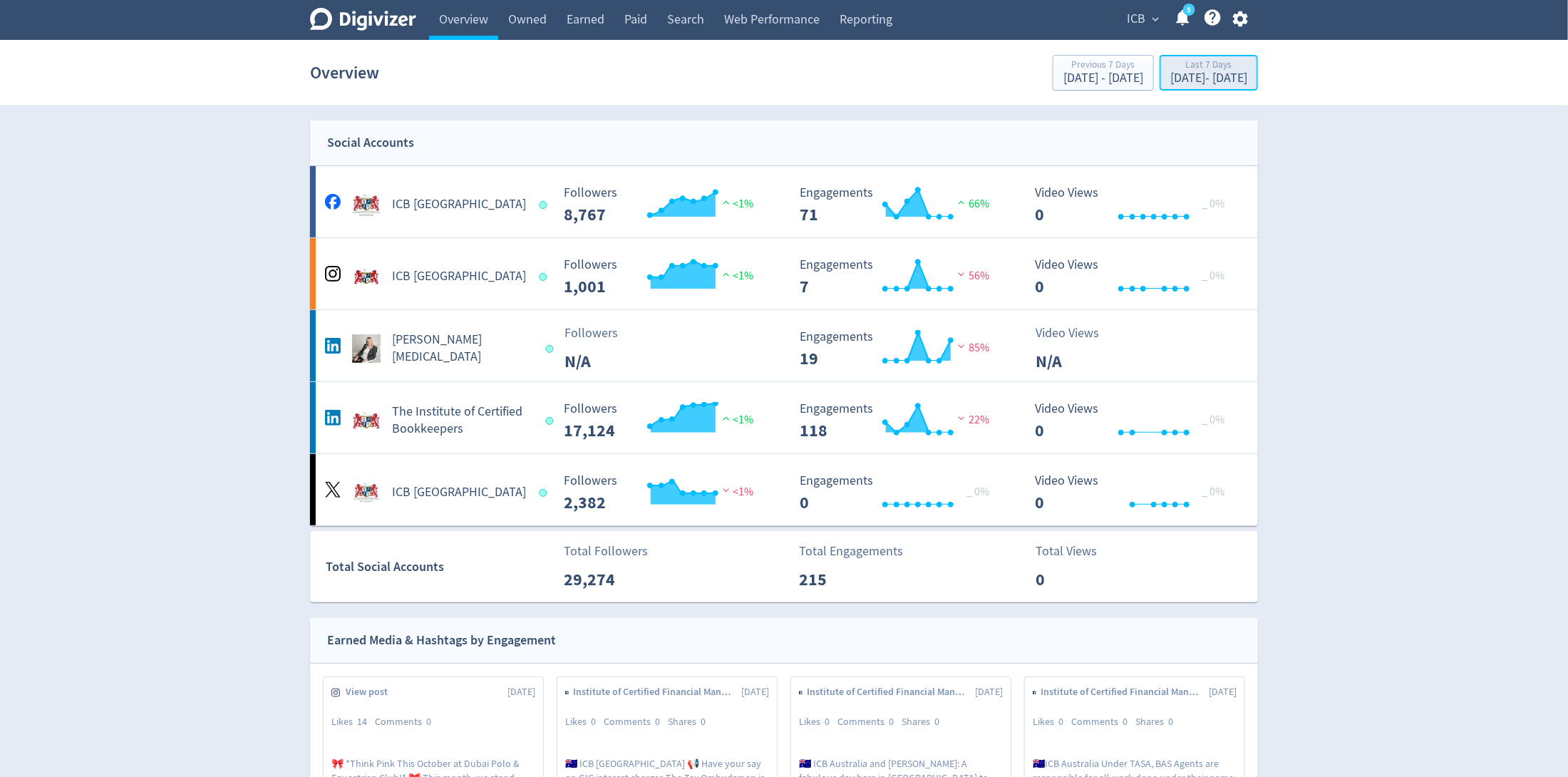
click at [1171, 69] on div "Last 7 Days" at bounding box center [1209, 65] width 77 height 12
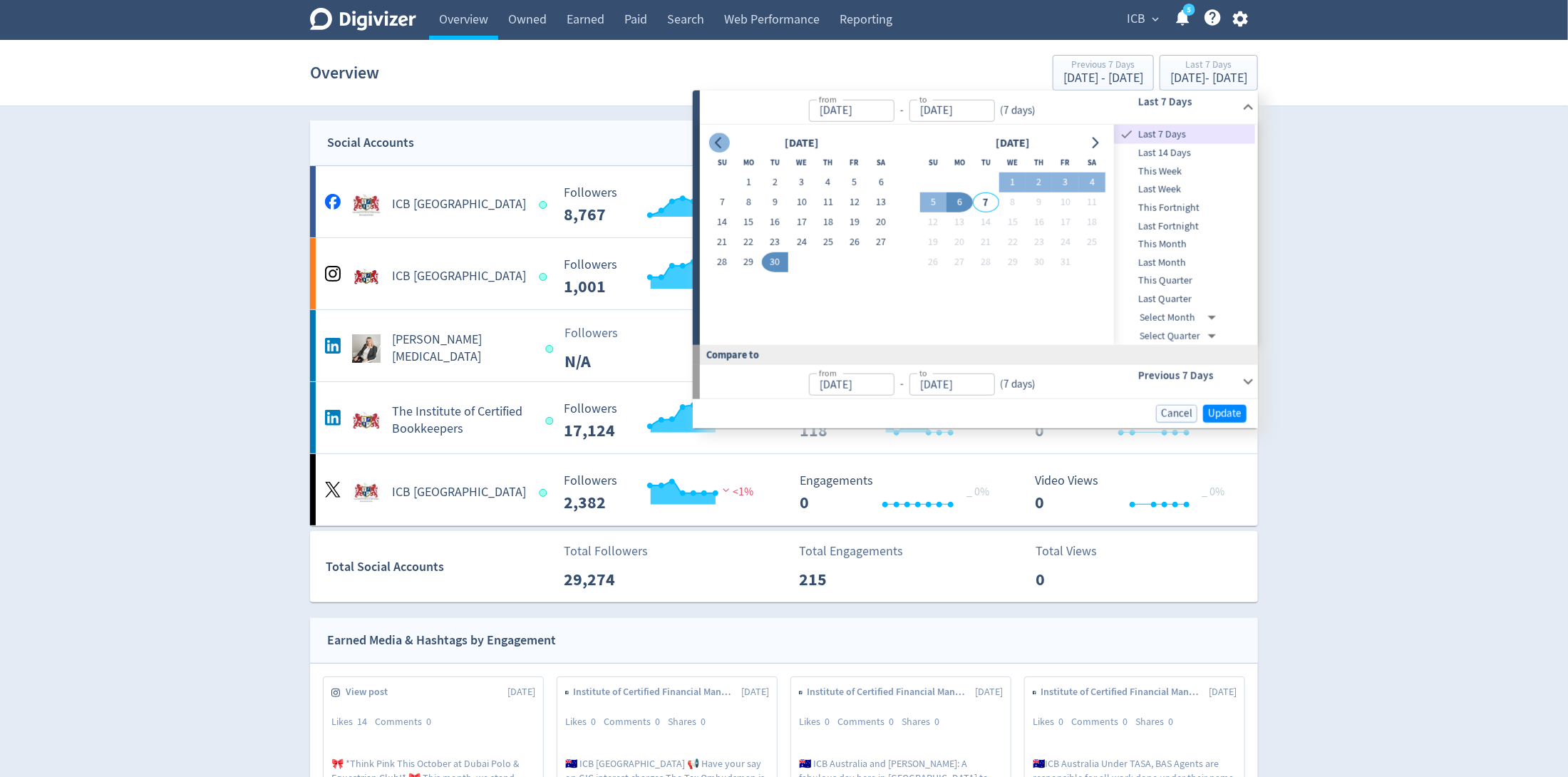
click at [710, 136] on button "Go to previous month" at bounding box center [719, 143] width 21 height 20
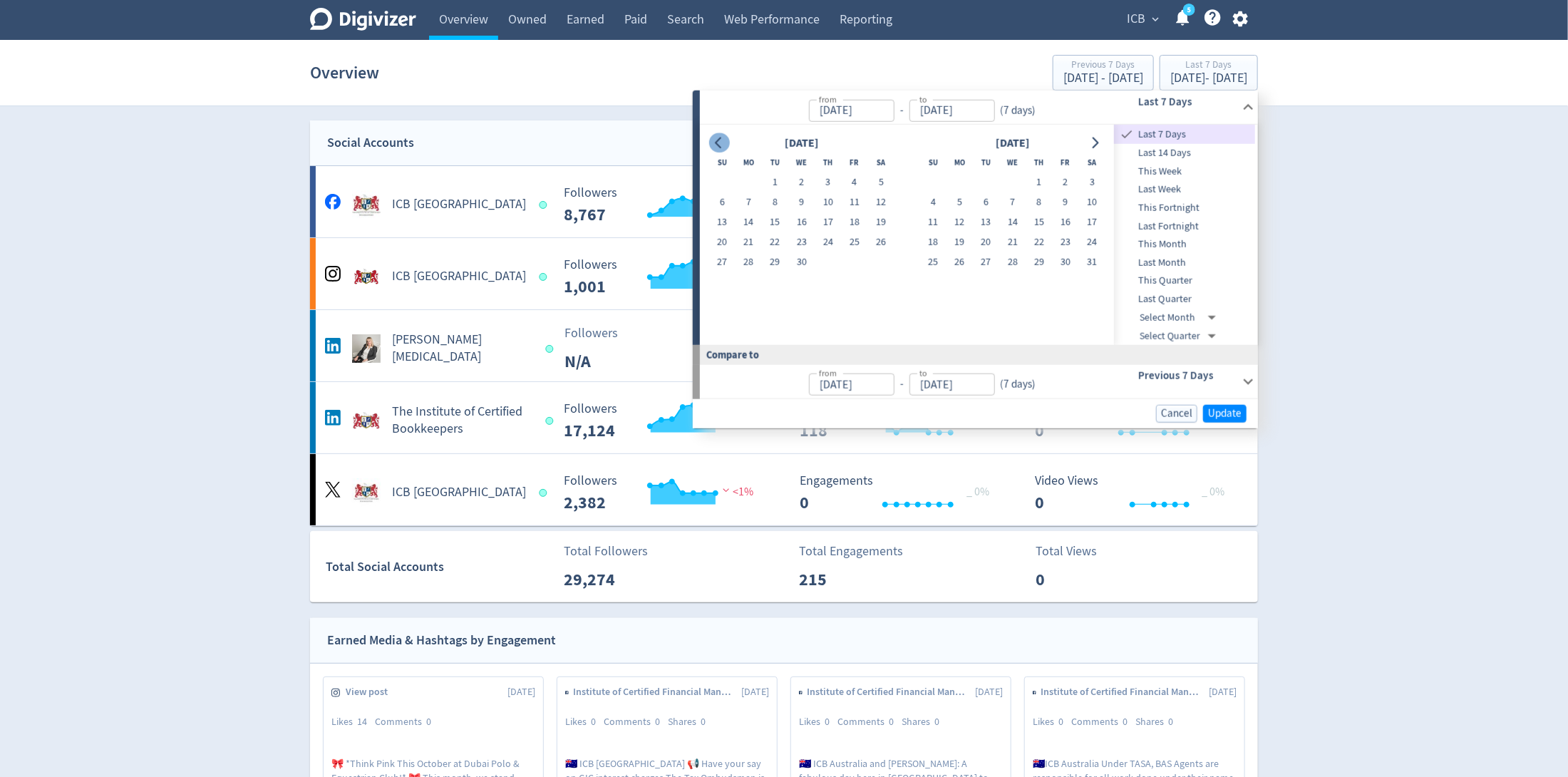
click at [710, 136] on button "Go to previous month" at bounding box center [719, 143] width 21 height 20
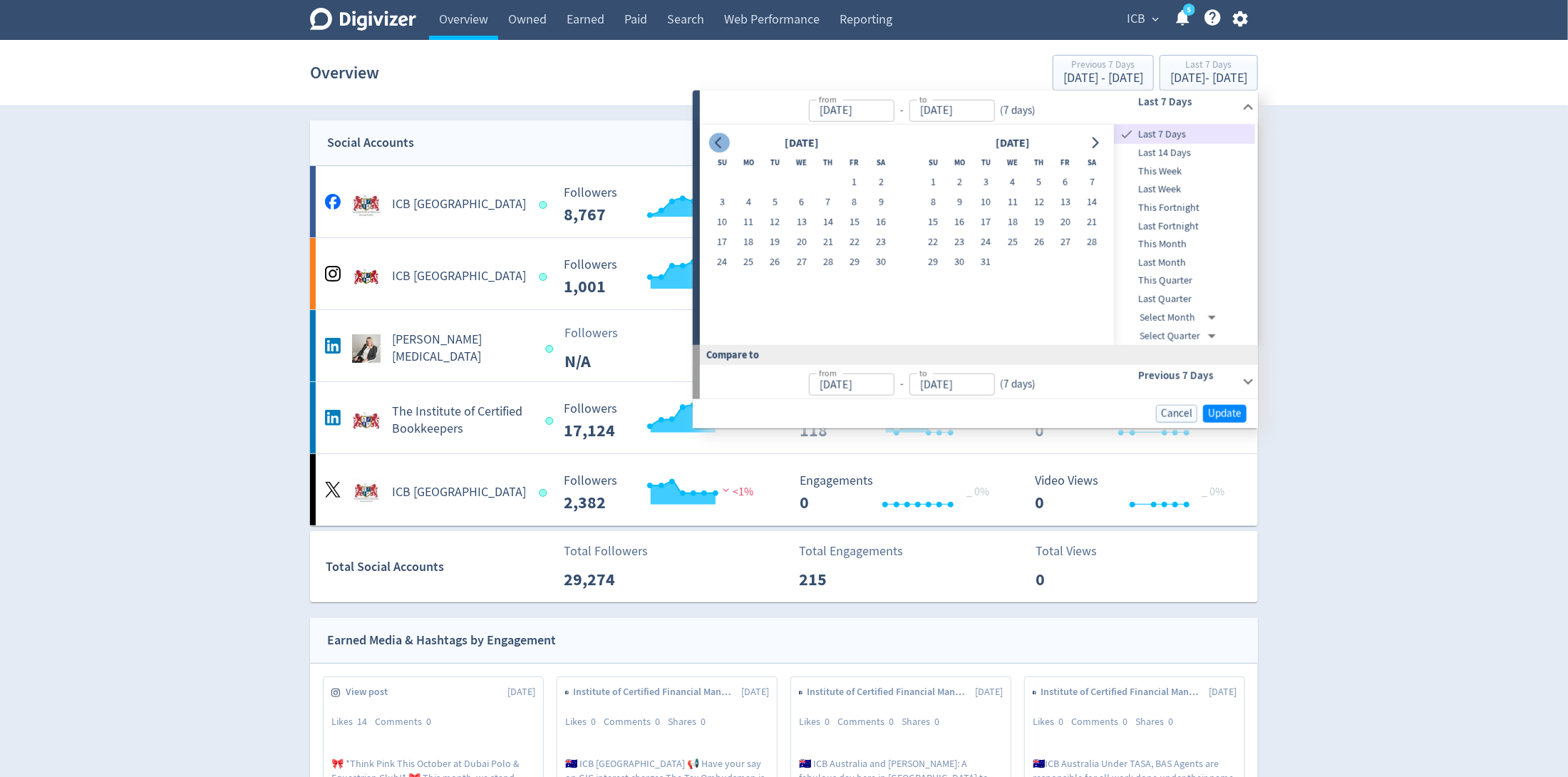
click at [717, 136] on icon "Go to previous month" at bounding box center [719, 142] width 11 height 11
click at [723, 240] on button "20" at bounding box center [722, 243] width 27 height 20
type input "[DATE]"
click at [1090, 146] on icon "Go to next month" at bounding box center [1095, 142] width 11 height 11
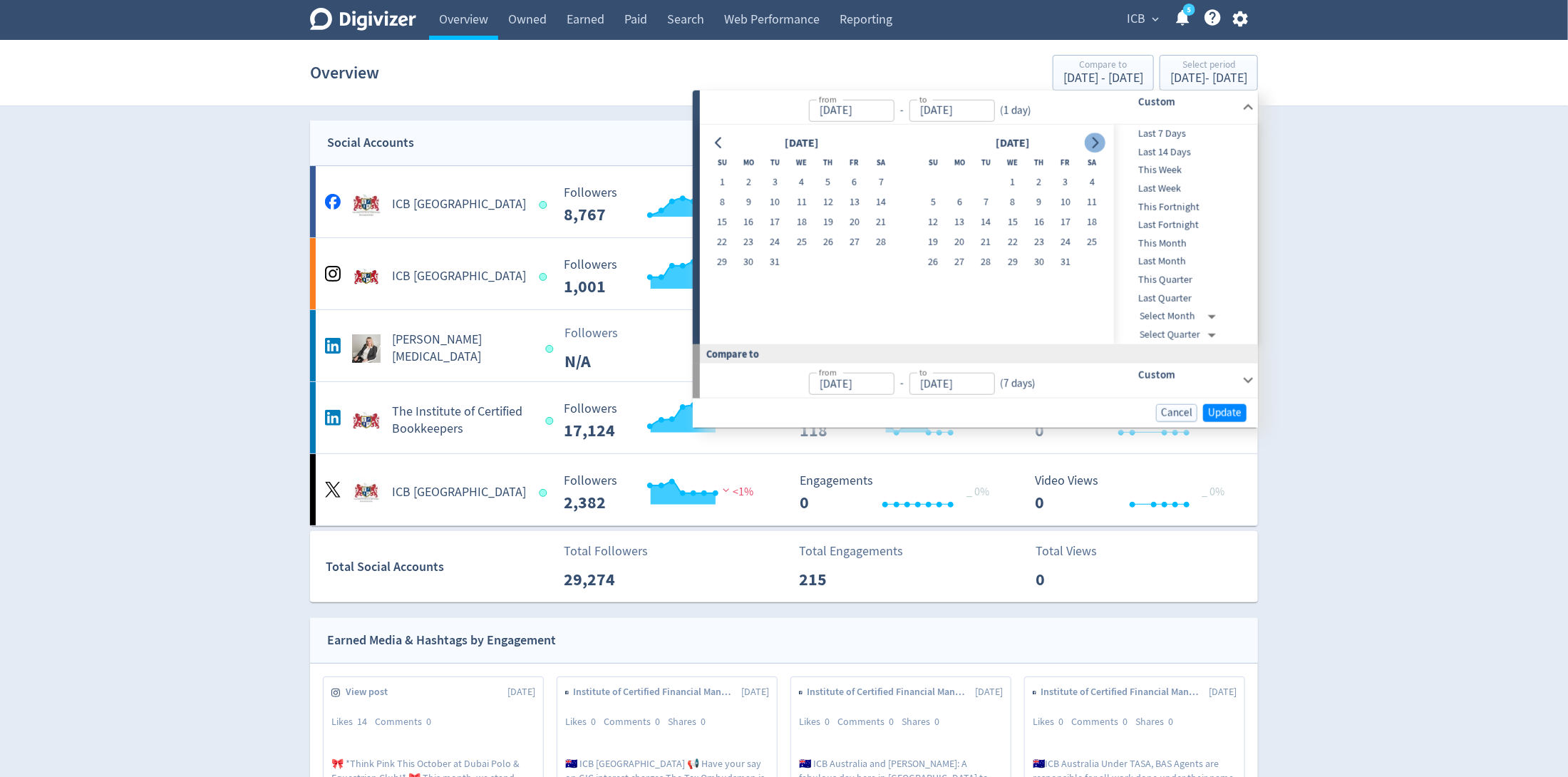
click at [1090, 146] on icon "Go to next month" at bounding box center [1095, 142] width 11 height 11
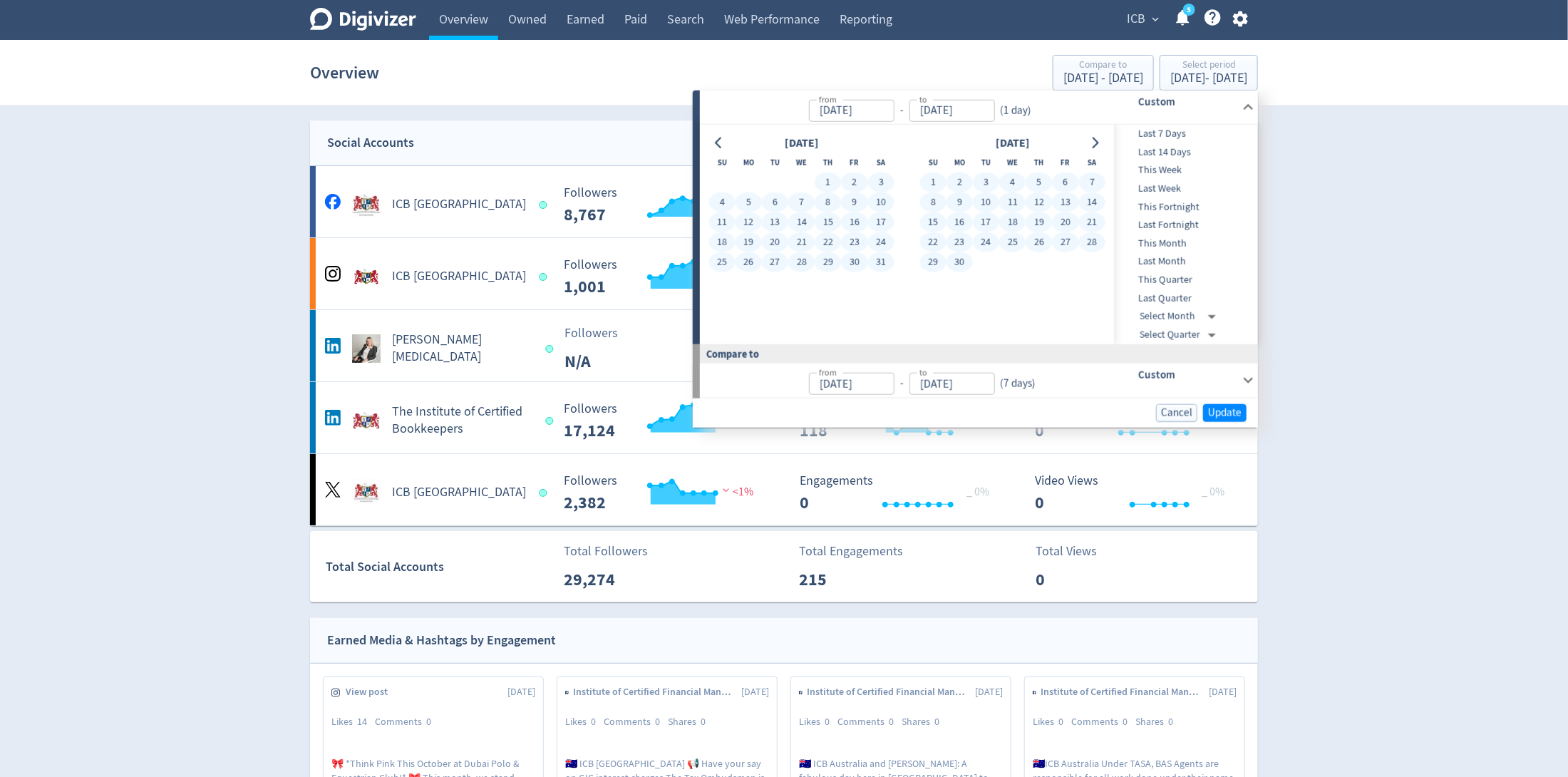
click at [959, 261] on button "30" at bounding box center [959, 263] width 27 height 20
type input "[DATE]"
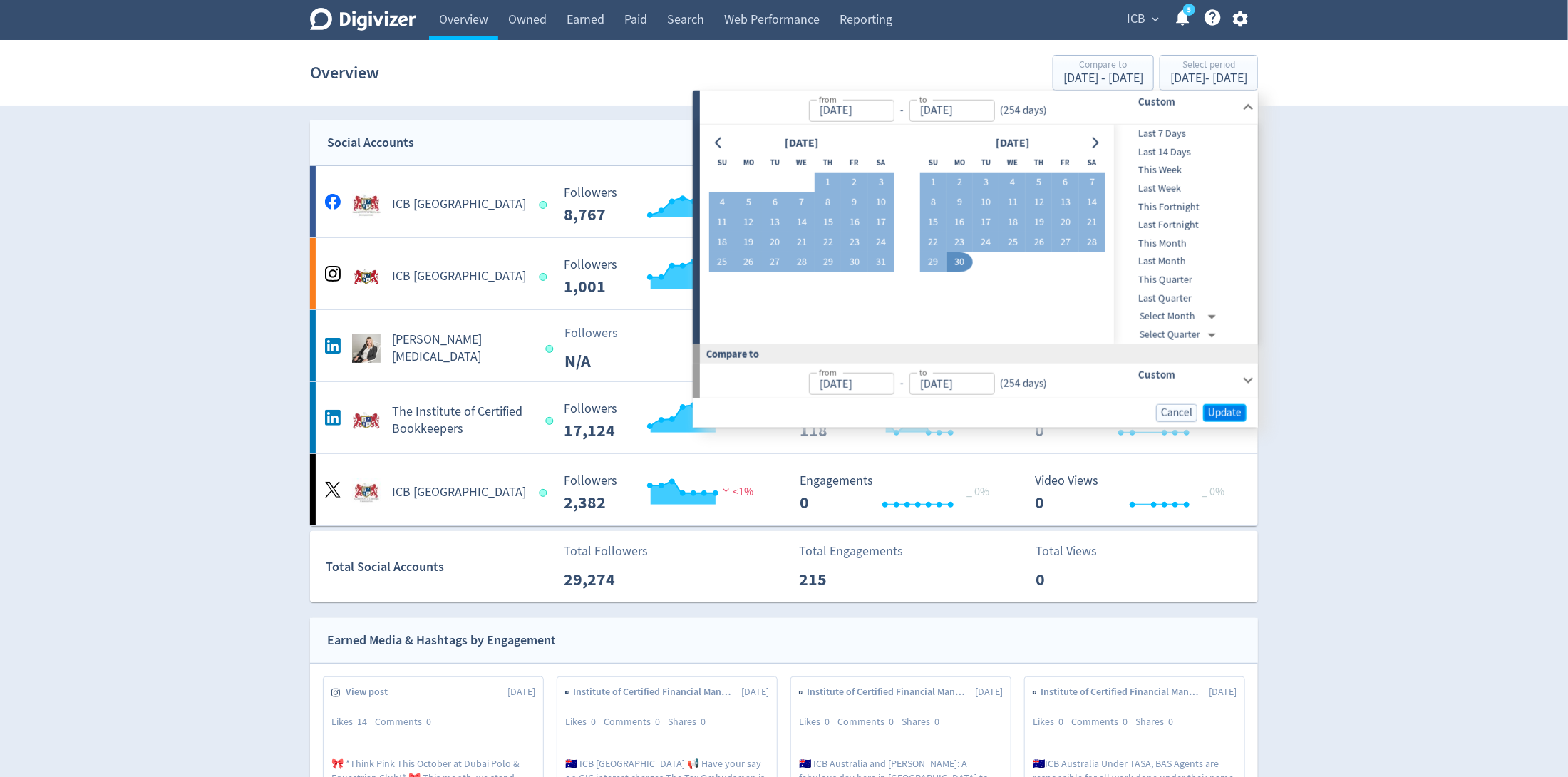
click at [1237, 409] on span "Update" at bounding box center [1225, 413] width 34 height 11
